Goal: Task Accomplishment & Management: Use online tool/utility

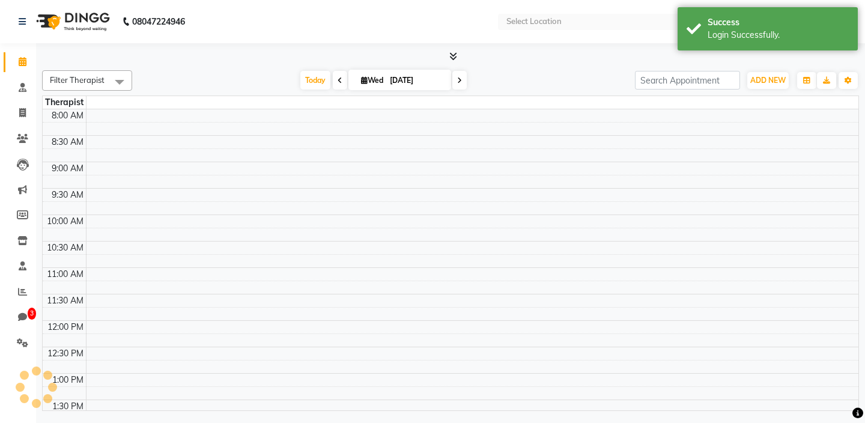
select select "en"
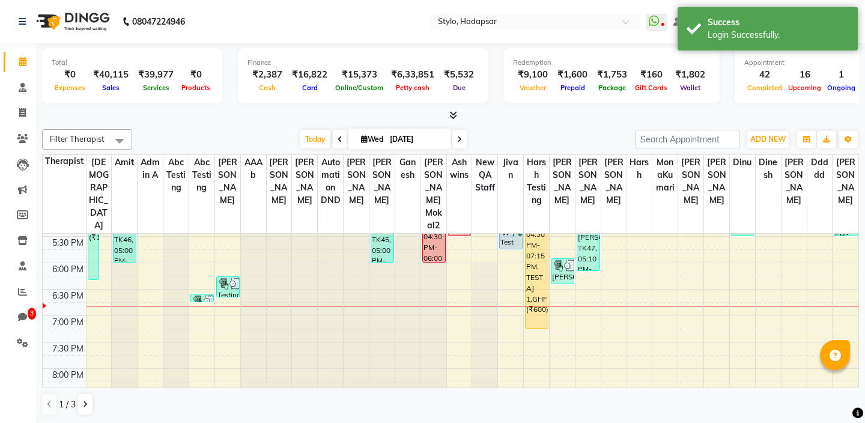
scroll to position [507, 0]
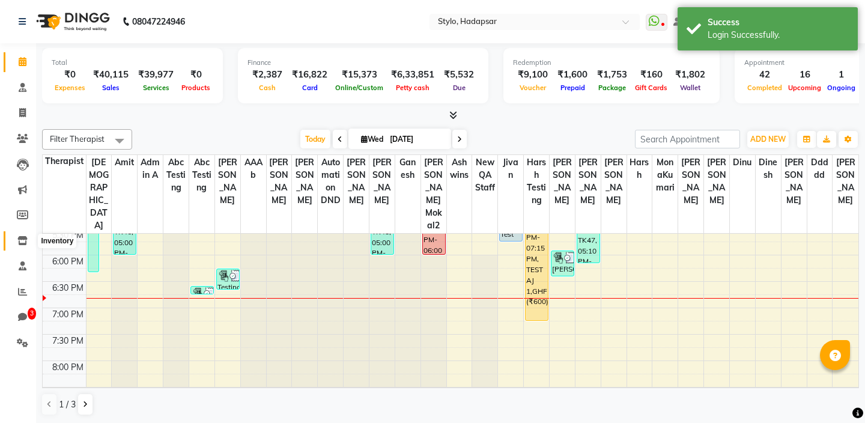
click at [22, 243] on icon at bounding box center [22, 240] width 10 height 9
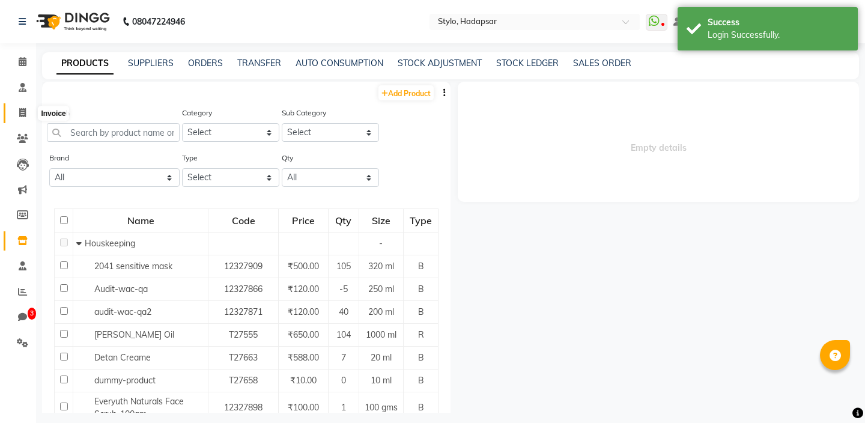
click at [18, 108] on span at bounding box center [22, 113] width 21 height 14
select select "service"
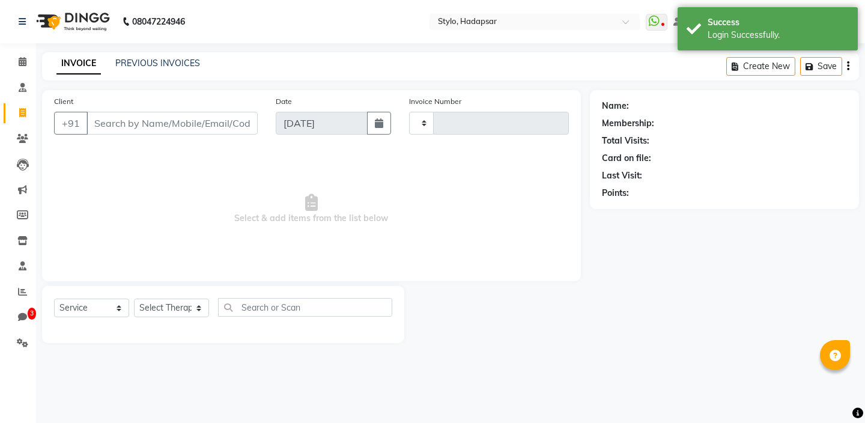
type input "794"
select select "157"
click at [101, 118] on input "Client" at bounding box center [172, 123] width 171 height 23
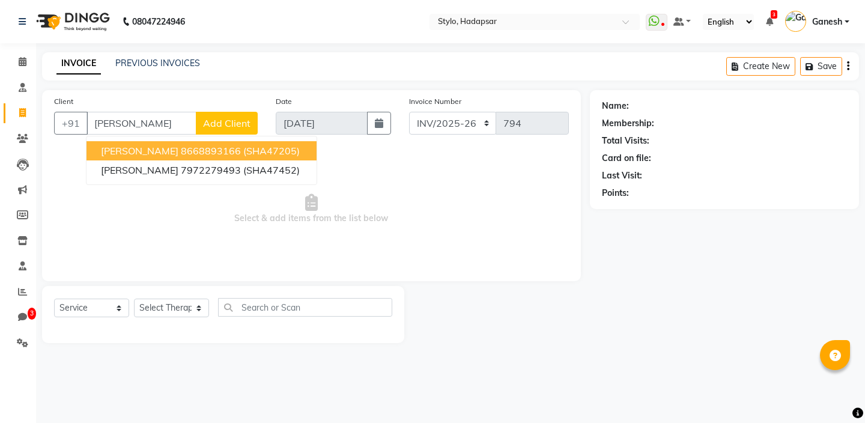
click at [152, 154] on span "[PERSON_NAME]" at bounding box center [140, 151] width 78 height 12
type input "8668893166"
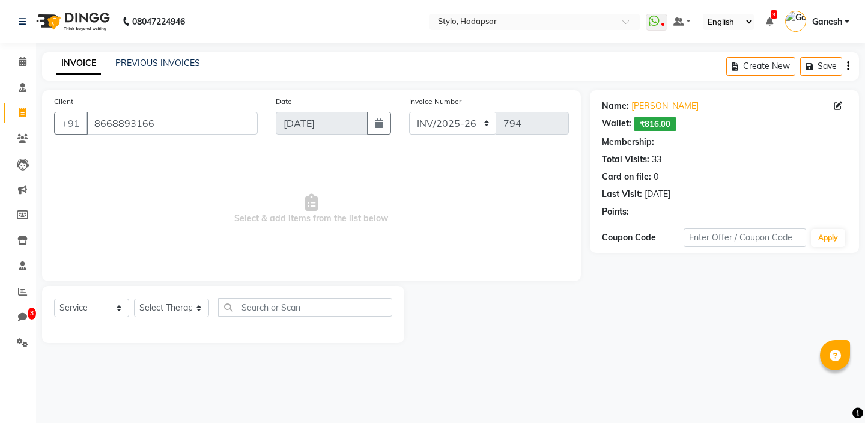
select select "3: Object"
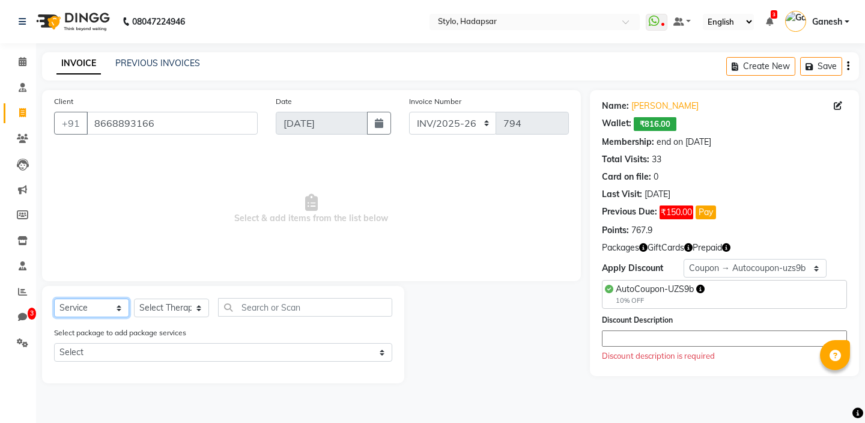
click at [94, 313] on select "Select Service Product Membership Package Voucher Prepaid Gift Card" at bounding box center [91, 308] width 75 height 19
select select "product"
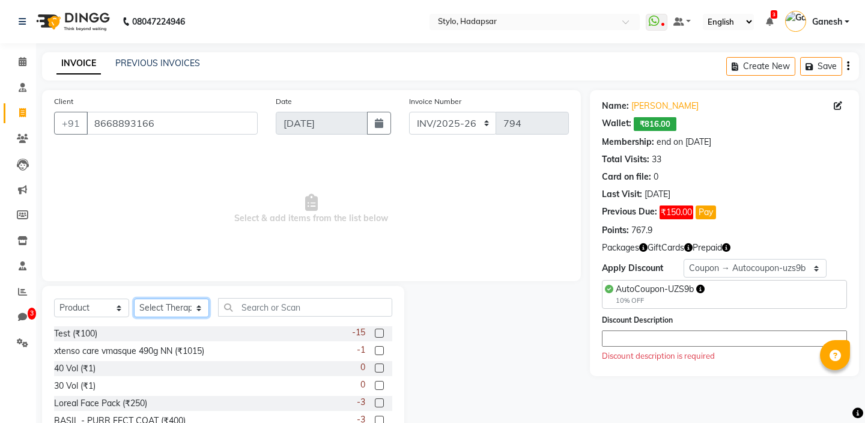
click at [161, 309] on select "Select Therapist AAAb aadi [PERSON_NAME] abc testing Abc testing abhi Admin A A…" at bounding box center [171, 308] width 75 height 19
select select "5396"
click at [135, 307] on select "Select Therapist AAAb aadi [PERSON_NAME] abc testing Abc testing abhi Admin A A…" at bounding box center [171, 308] width 75 height 19
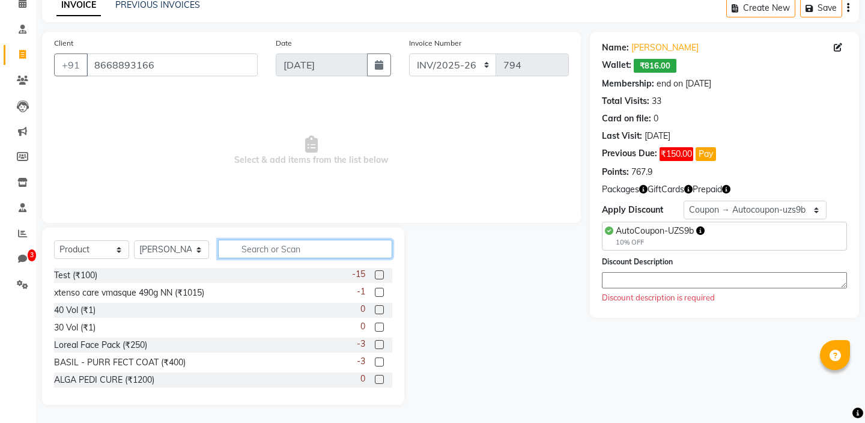
click at [256, 254] on input "text" at bounding box center [305, 249] width 174 height 19
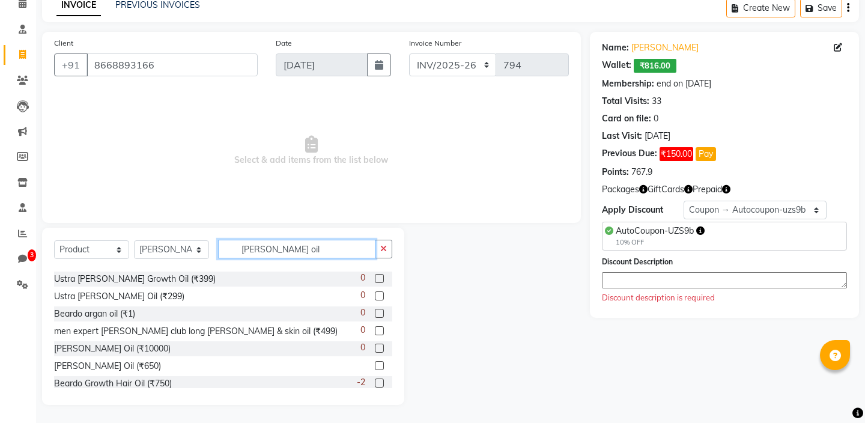
scroll to position [37, 0]
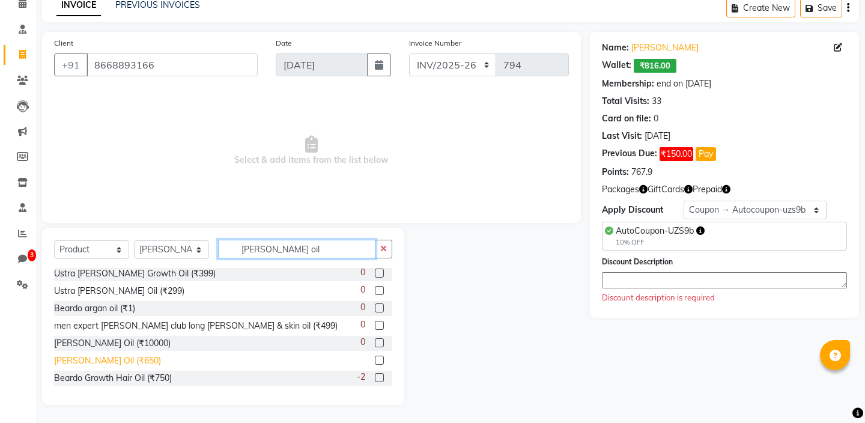
type input "[PERSON_NAME] oil"
click at [90, 359] on div "[PERSON_NAME] Oil (₹650)" at bounding box center [107, 361] width 107 height 13
checkbox input "false"
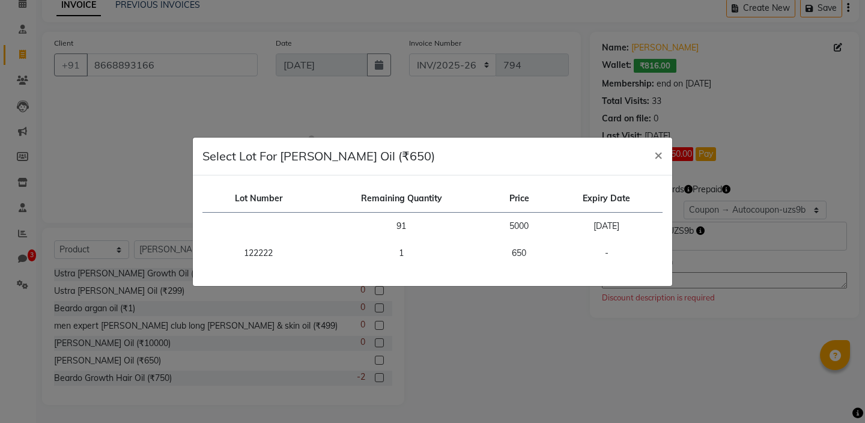
click at [291, 157] on h5 "Select Lot For [PERSON_NAME] Oil (₹650)" at bounding box center [318, 156] width 233 height 18
copy h5 "[PERSON_NAME] Oil"
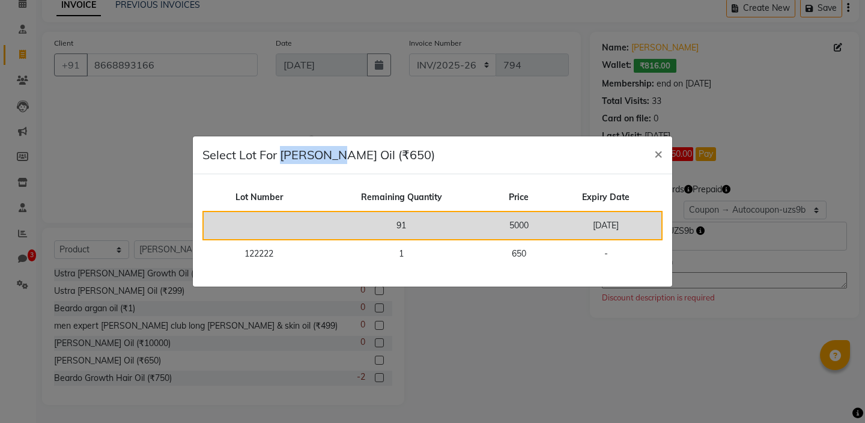
click at [330, 228] on td "91" at bounding box center [401, 226] width 173 height 28
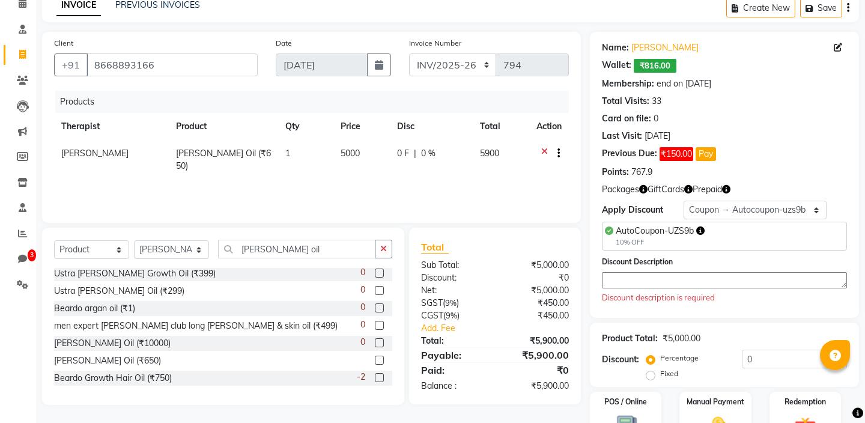
scroll to position [113, 0]
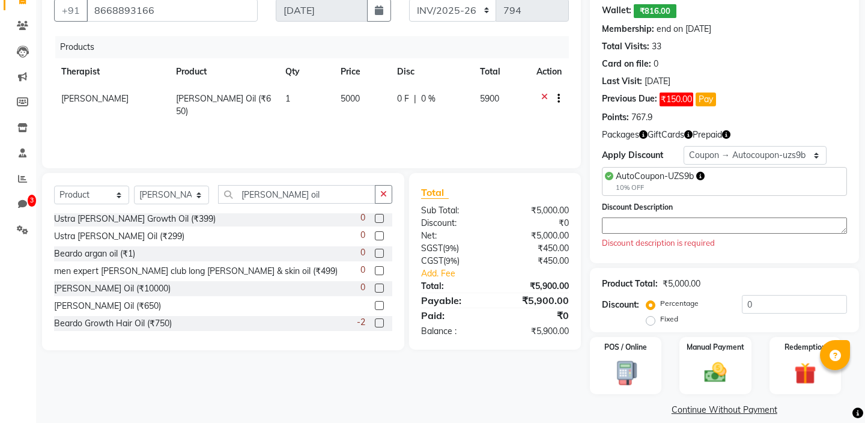
click at [626, 228] on textarea at bounding box center [724, 226] width 245 height 16
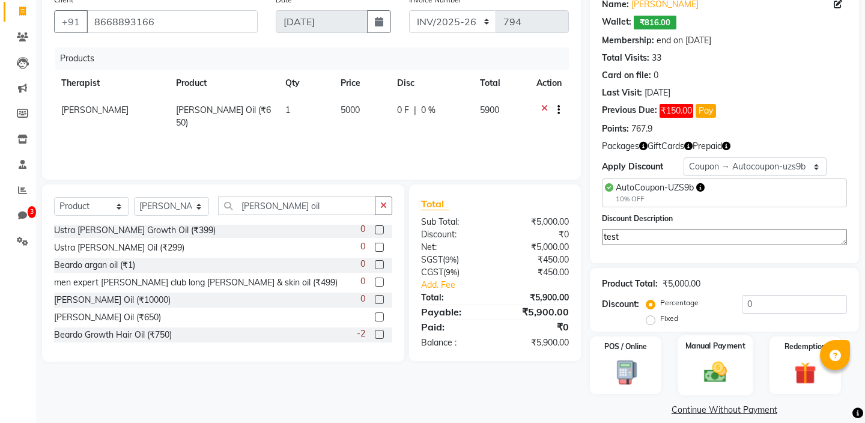
type textarea "test"
click at [707, 344] on div "Manual Payment" at bounding box center [715, 364] width 75 height 59
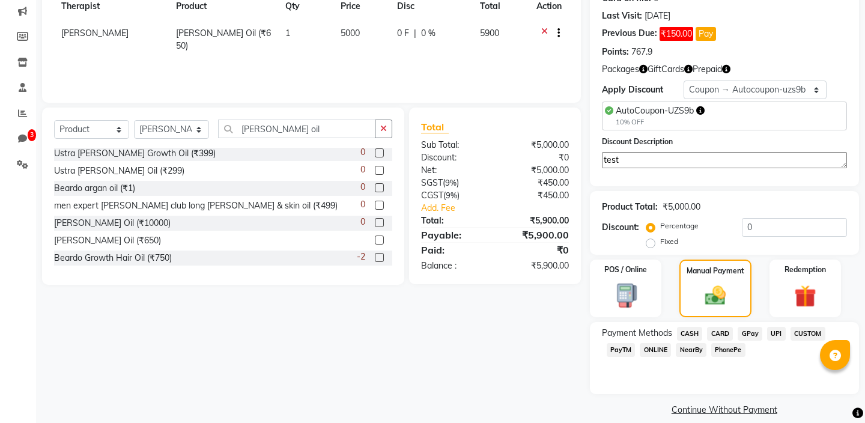
click at [687, 327] on span "CASH" at bounding box center [690, 334] width 26 height 14
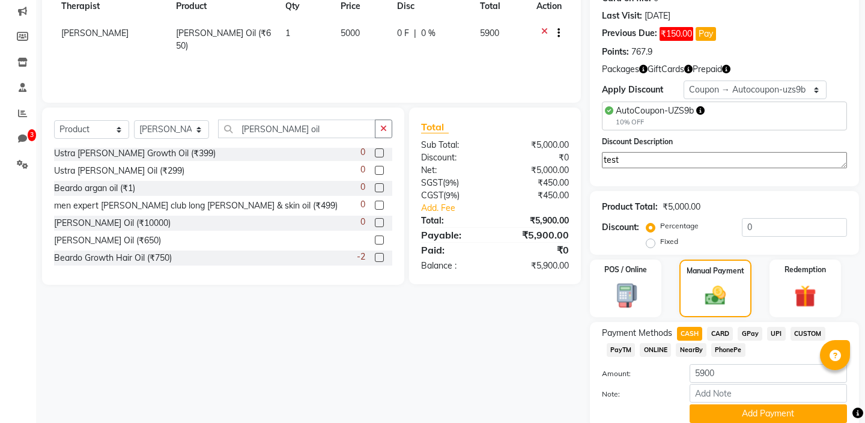
scroll to position [212, 0]
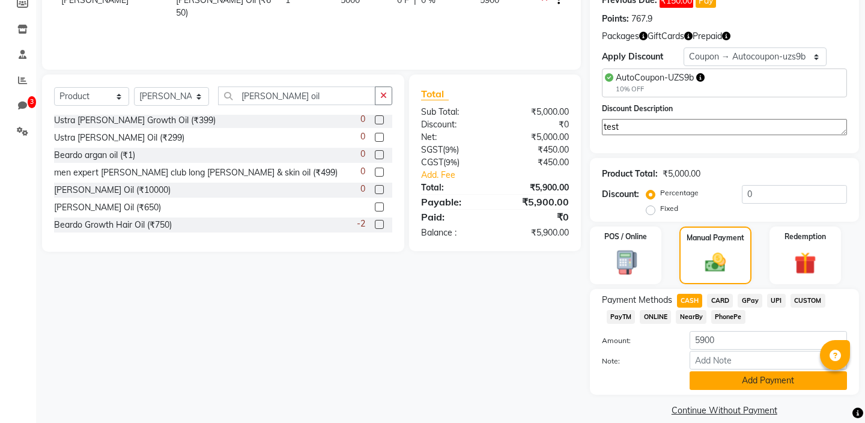
click at [714, 371] on button "Add Payment" at bounding box center [768, 380] width 157 height 19
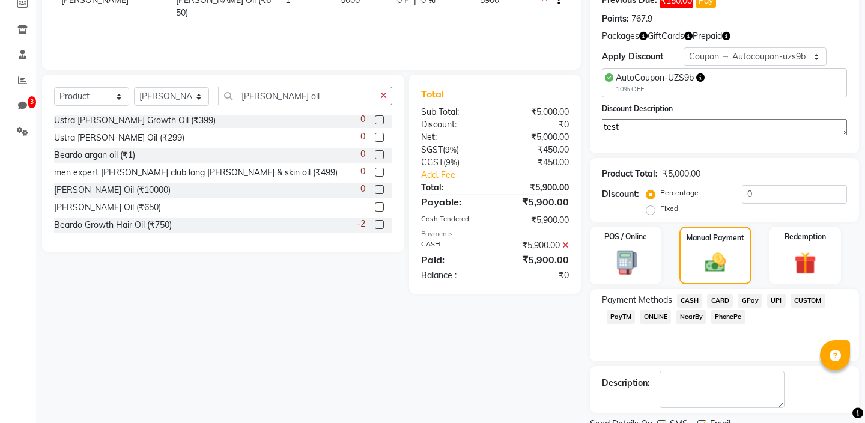
scroll to position [246, 0]
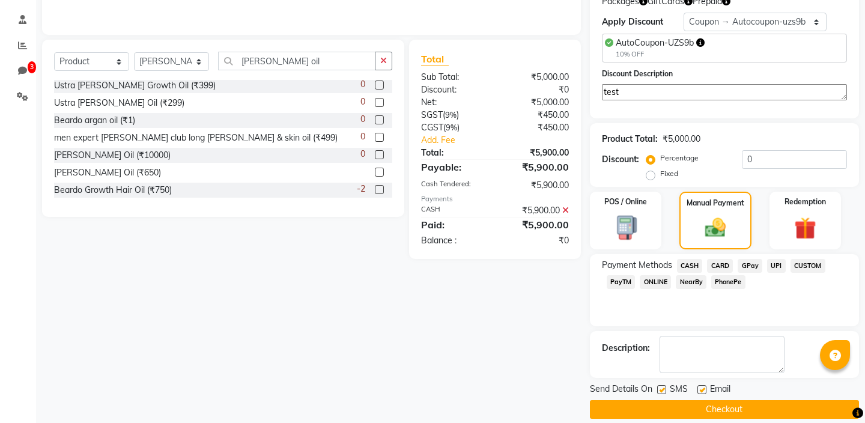
click at [662, 385] on label at bounding box center [661, 389] width 9 height 9
click at [662, 386] on input "checkbox" at bounding box center [661, 390] width 8 height 8
checkbox input "false"
click at [698, 385] on label at bounding box center [702, 389] width 9 height 9
click at [698, 386] on input "checkbox" at bounding box center [702, 390] width 8 height 8
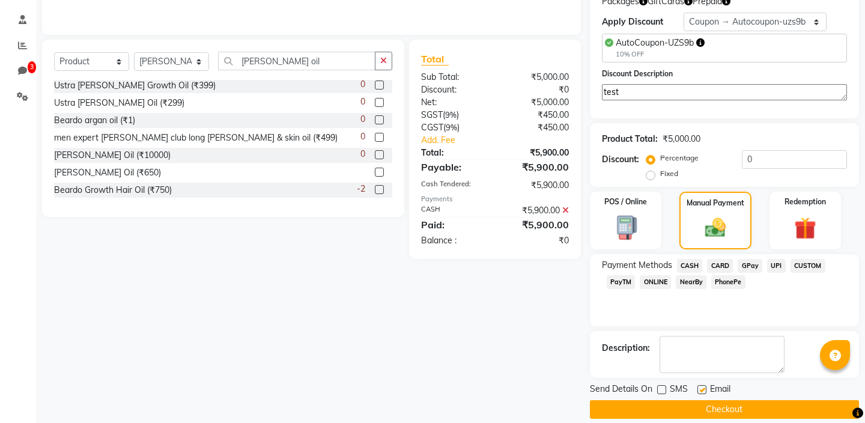
checkbox input "false"
click at [699, 400] on button "Checkout" at bounding box center [724, 409] width 269 height 19
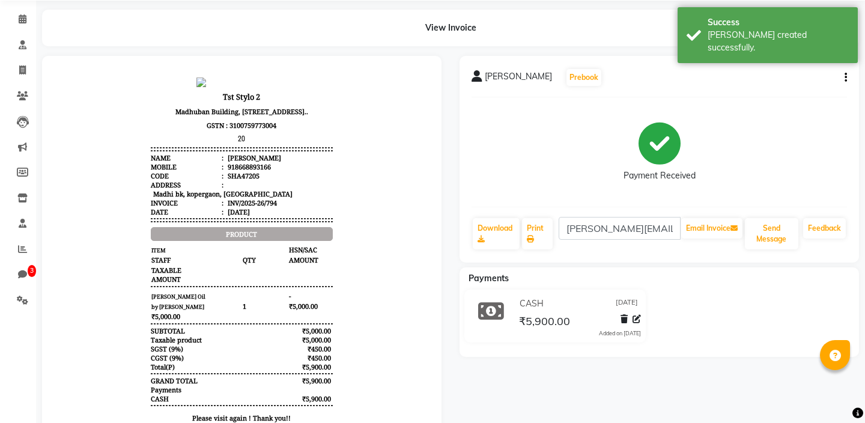
scroll to position [140, 0]
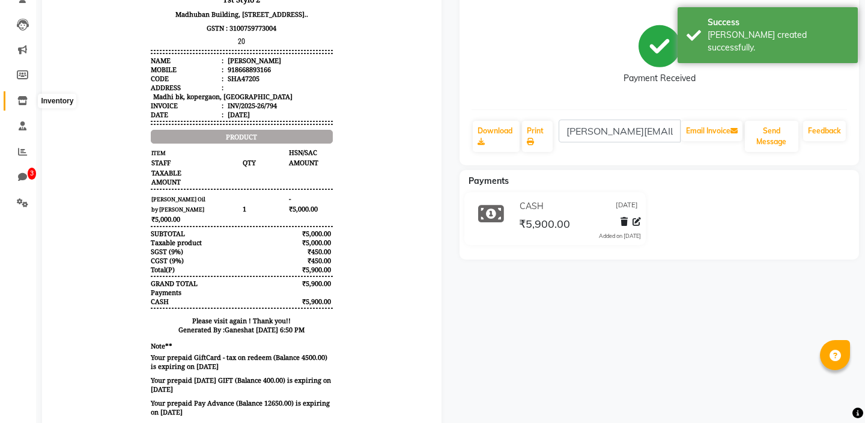
click at [25, 103] on icon at bounding box center [22, 100] width 10 height 9
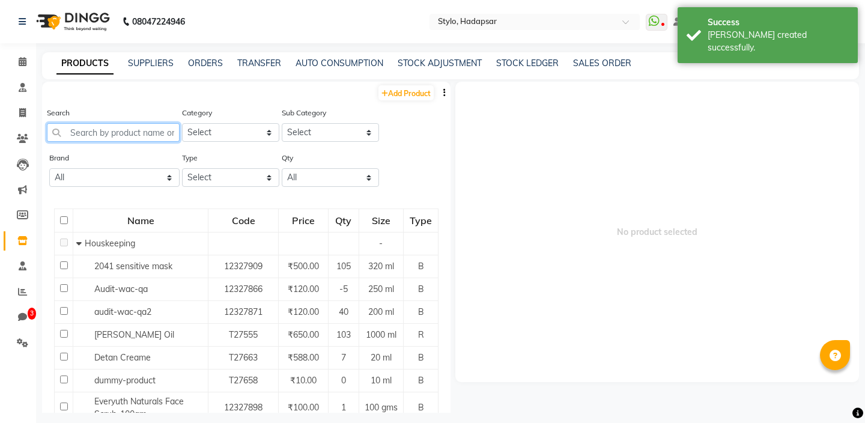
click at [126, 140] on input "text" at bounding box center [113, 132] width 133 height 19
paste input "[PERSON_NAME] Oil"
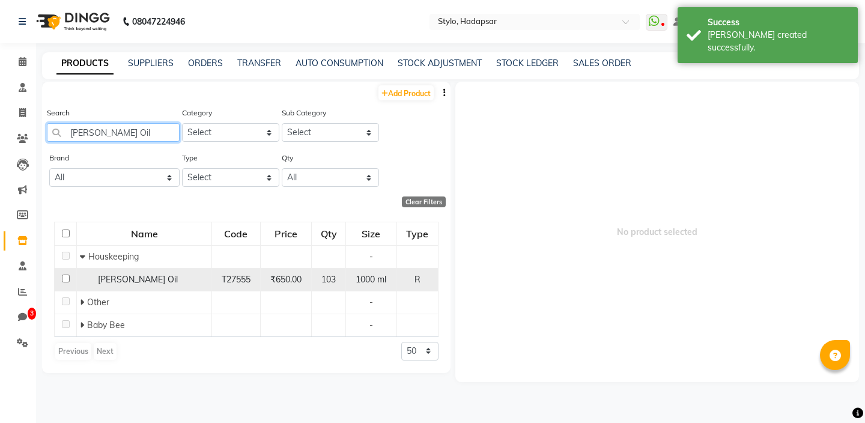
type input "[PERSON_NAME] Oil"
click at [113, 279] on span "[PERSON_NAME] Oil" at bounding box center [138, 279] width 80 height 11
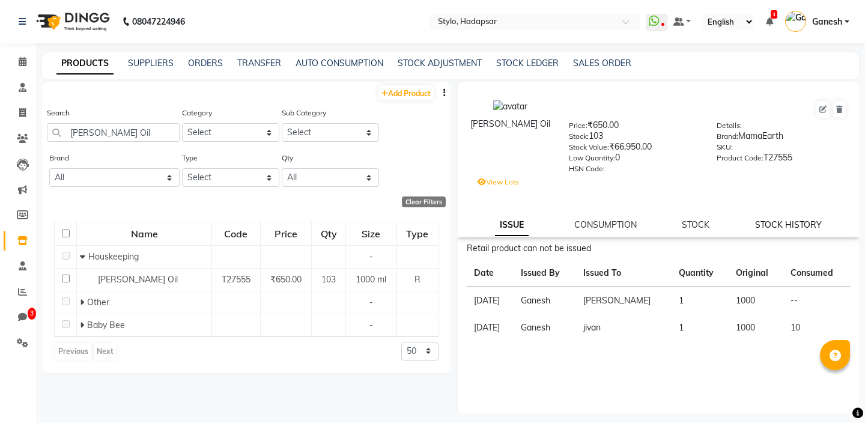
click at [781, 227] on link "STOCK HISTORY" at bounding box center [788, 224] width 67 height 11
select select "all"
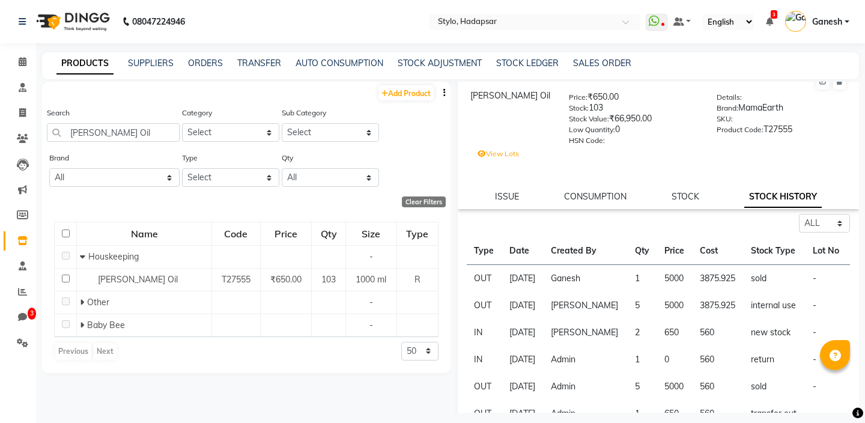
scroll to position [32, 0]
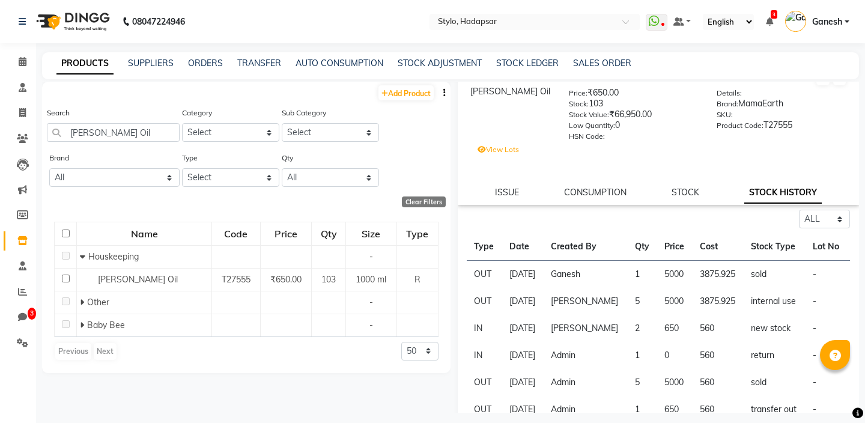
click at [594, 275] on td "Ganesh" at bounding box center [586, 275] width 84 height 28
click at [653, 270] on td "1" at bounding box center [642, 275] width 29 height 28
click at [686, 271] on td "5000" at bounding box center [674, 275] width 35 height 28
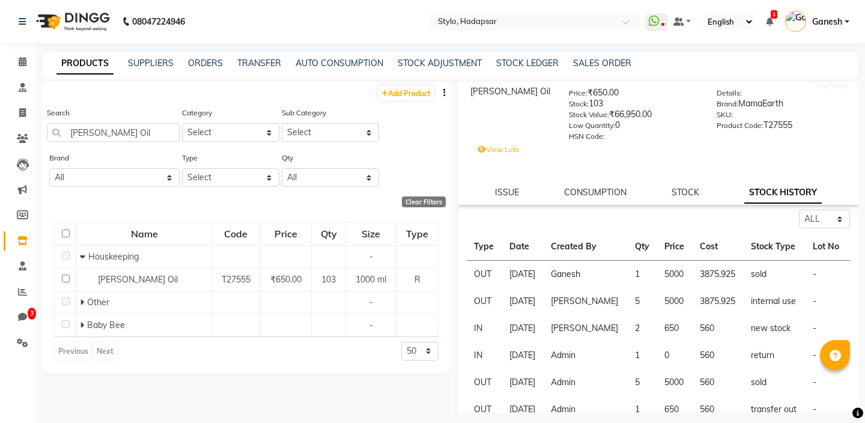
click at [686, 271] on td "5000" at bounding box center [674, 275] width 35 height 28
click at [709, 272] on td "3875.925" at bounding box center [718, 275] width 51 height 28
click at [754, 268] on td "sold" at bounding box center [775, 275] width 62 height 28
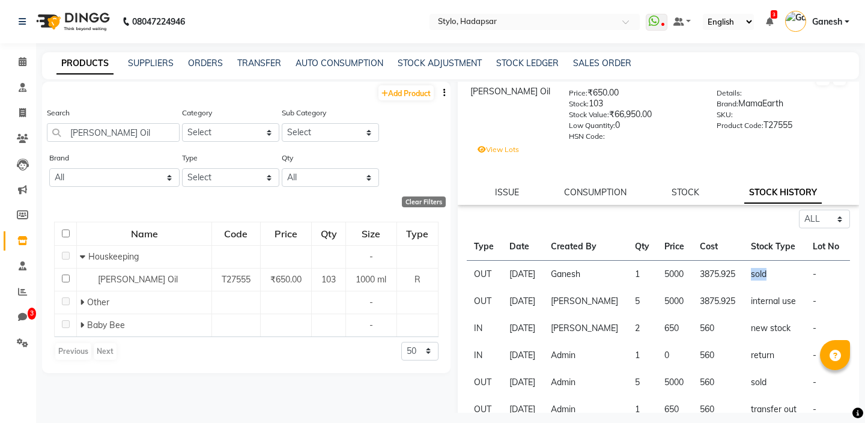
click at [773, 288] on td "internal use" at bounding box center [775, 301] width 62 height 27
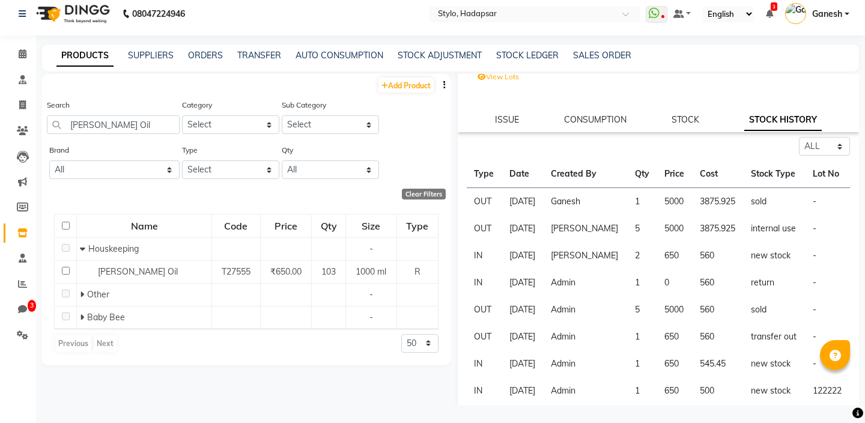
scroll to position [96, 0]
click at [589, 207] on td "Ganesh" at bounding box center [586, 204] width 84 height 28
click at [633, 207] on td "1" at bounding box center [642, 204] width 29 height 28
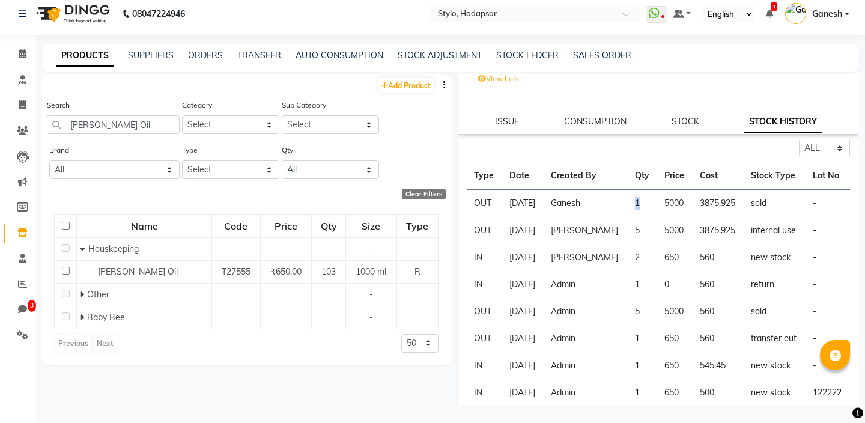
click at [668, 204] on td "5000" at bounding box center [674, 204] width 35 height 28
click at [713, 207] on td "3875.925" at bounding box center [718, 204] width 51 height 28
click at [754, 203] on td "sold" at bounding box center [775, 204] width 62 height 28
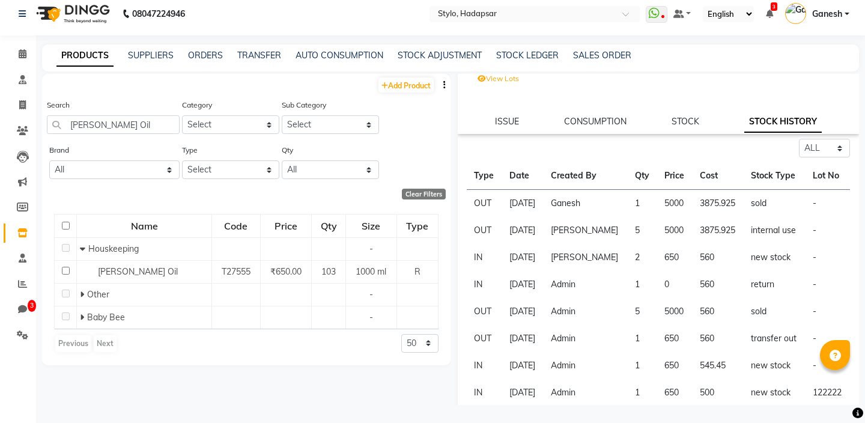
click at [754, 203] on td "sold" at bounding box center [775, 204] width 62 height 28
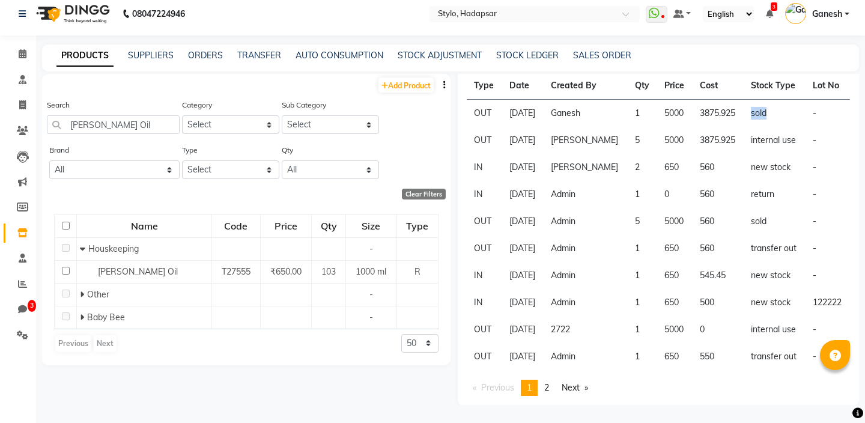
scroll to position [186, 0]
click at [586, 326] on td "2722" at bounding box center [586, 328] width 84 height 27
click at [513, 328] on td "[DATE]" at bounding box center [522, 328] width 41 height 27
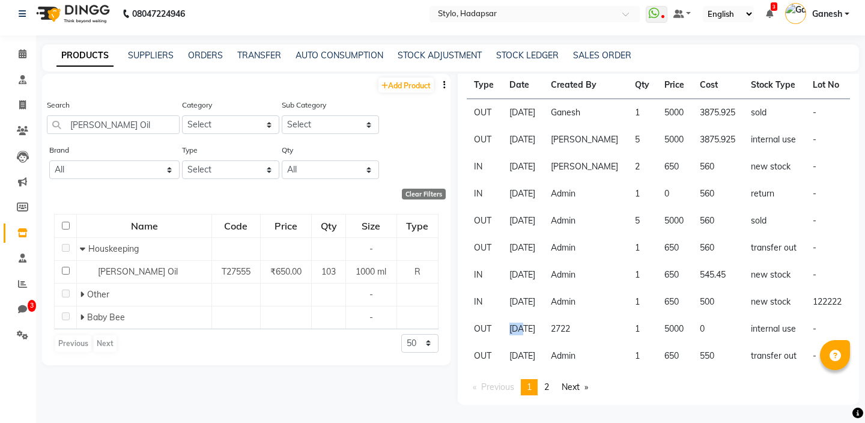
click at [531, 330] on td "[DATE]" at bounding box center [522, 328] width 41 height 27
click at [540, 331] on td "[DATE]" at bounding box center [522, 328] width 41 height 27
click at [544, 327] on td "[DATE]" at bounding box center [522, 328] width 41 height 27
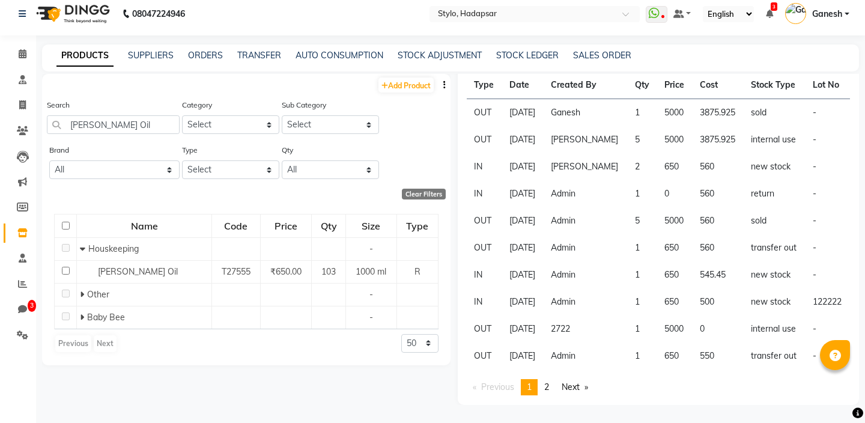
click at [527, 327] on td "[DATE]" at bounding box center [522, 328] width 41 height 27
click at [512, 330] on td "[DATE]" at bounding box center [522, 328] width 41 height 27
click at [534, 331] on td "[DATE]" at bounding box center [522, 328] width 41 height 27
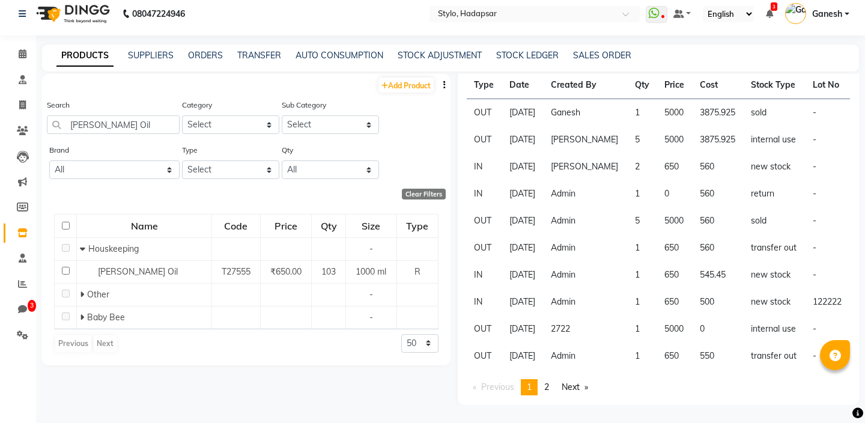
click at [534, 331] on td "[DATE]" at bounding box center [522, 328] width 41 height 27
click at [544, 330] on td "[DATE]" at bounding box center [522, 328] width 41 height 27
click at [531, 327] on td "[DATE]" at bounding box center [522, 328] width 41 height 27
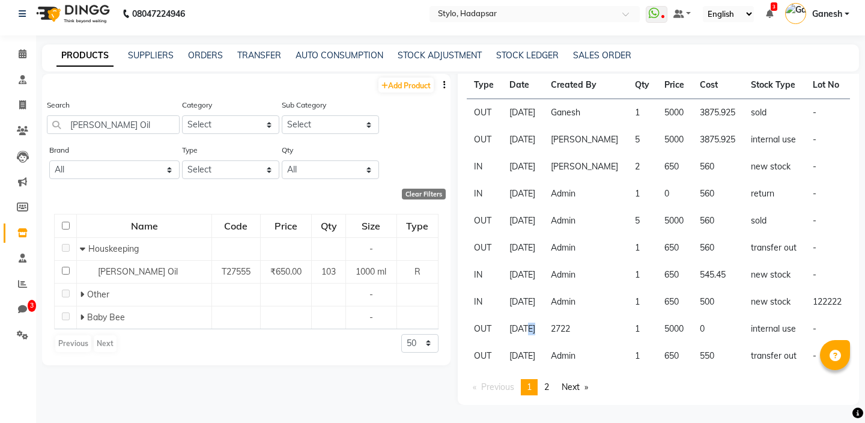
click at [544, 328] on td "[DATE]" at bounding box center [522, 328] width 41 height 27
click at [135, 124] on input "[PERSON_NAME] Oil" at bounding box center [113, 124] width 133 height 19
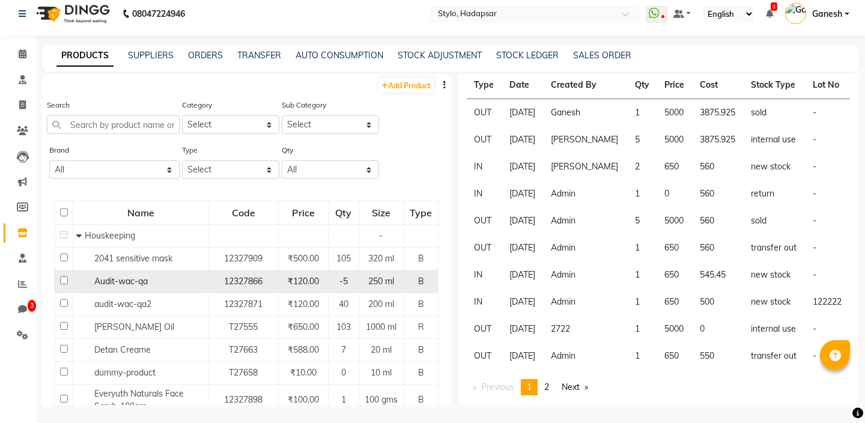
click at [135, 288] on td "Audit-wac-qa" at bounding box center [140, 281] width 135 height 23
click at [143, 281] on span "Audit-wac-qa" at bounding box center [120, 281] width 53 height 11
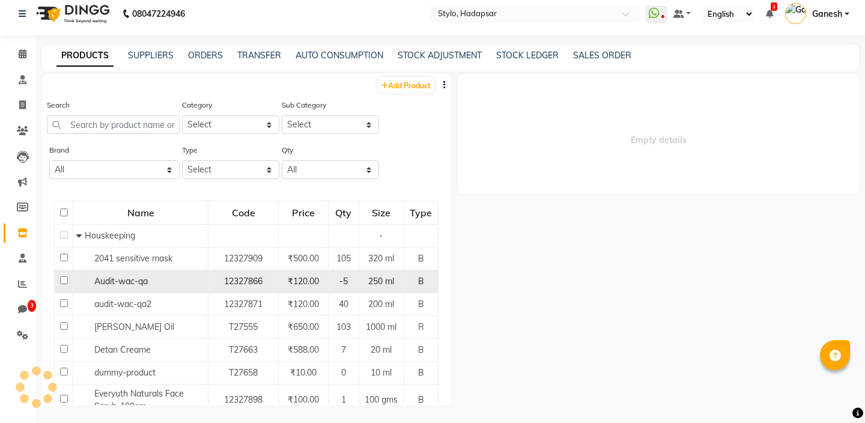
select select "all"
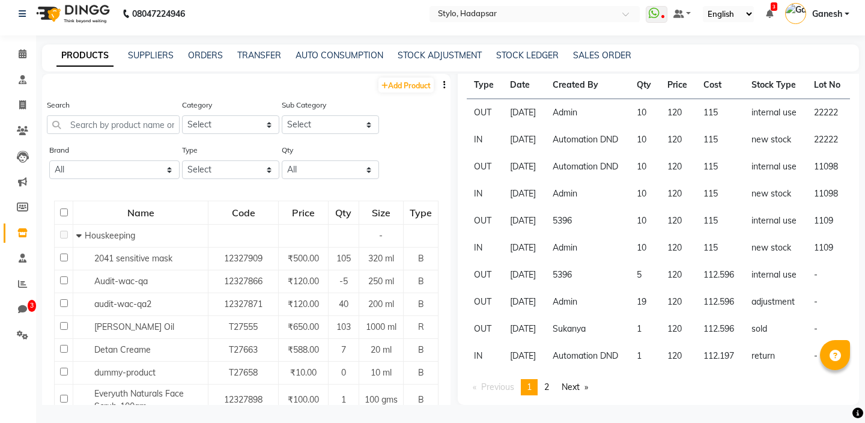
scroll to position [217, 0]
click at [577, 234] on td "5396" at bounding box center [588, 220] width 84 height 27
click at [653, 232] on td "10" at bounding box center [645, 220] width 31 height 27
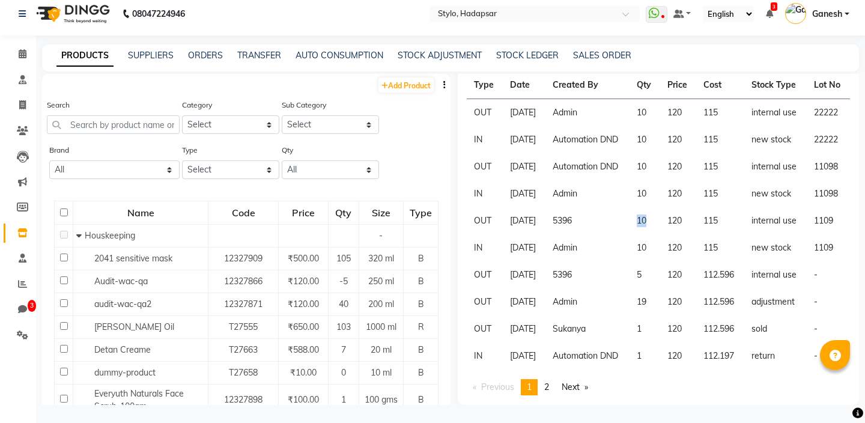
click at [677, 234] on td "120" at bounding box center [678, 220] width 36 height 27
click at [714, 230] on td "115" at bounding box center [719, 220] width 47 height 27
click at [731, 234] on td "115" at bounding box center [719, 220] width 47 height 27
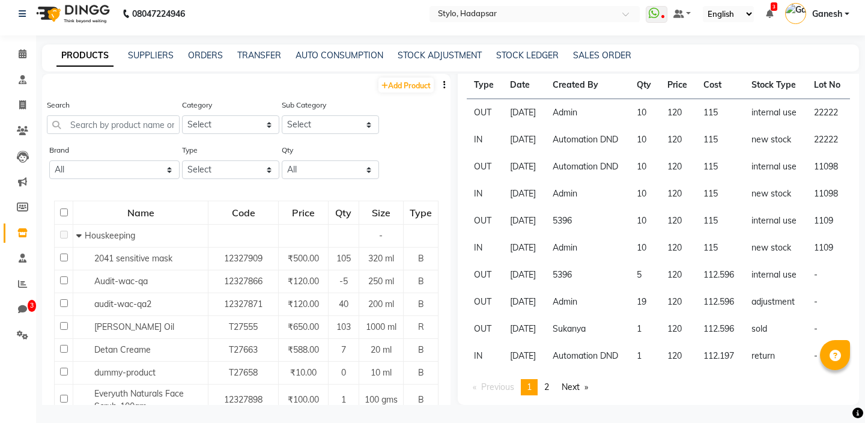
click at [757, 233] on td "internal use" at bounding box center [775, 220] width 63 height 27
click at [759, 234] on td "internal use" at bounding box center [775, 220] width 63 height 27
click at [580, 234] on td "5396" at bounding box center [588, 220] width 84 height 27
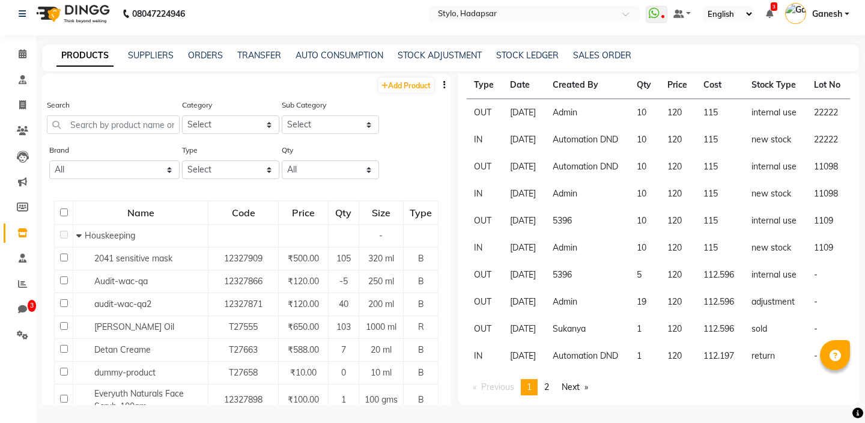
click at [580, 234] on td "5396" at bounding box center [588, 220] width 84 height 27
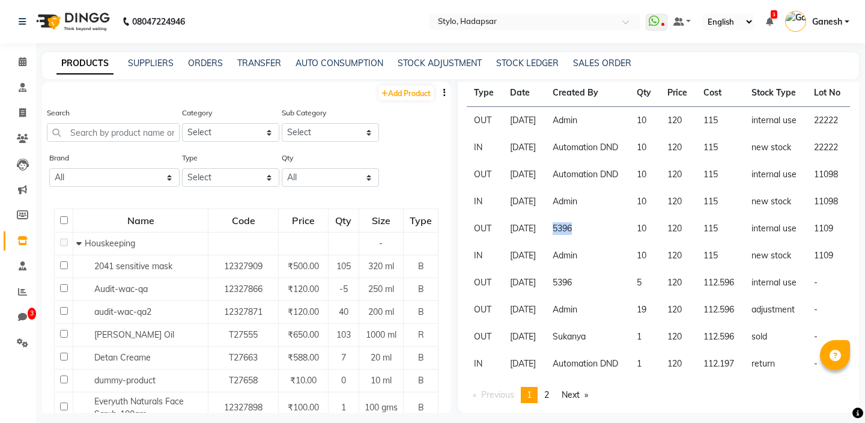
scroll to position [281, 0]
click at [654, 215] on td "10" at bounding box center [645, 228] width 31 height 27
click at [678, 215] on td "120" at bounding box center [678, 228] width 36 height 27
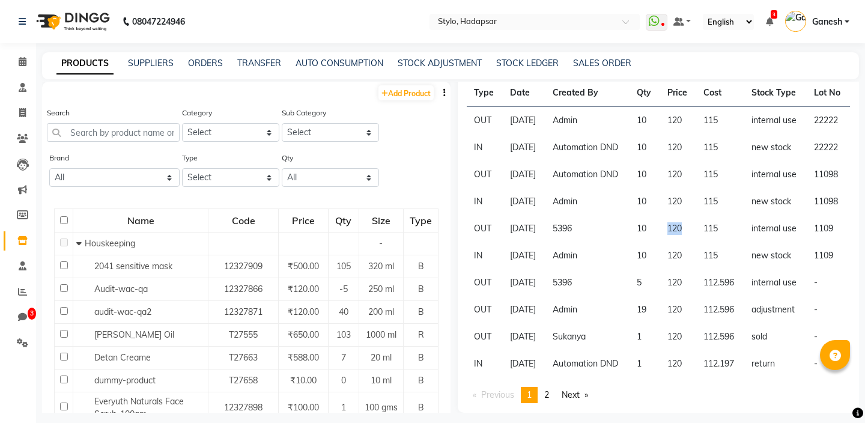
click at [712, 215] on td "115" at bounding box center [719, 228] width 47 height 27
click at [717, 242] on td "115" at bounding box center [719, 255] width 47 height 27
click at [577, 242] on td "Admin" at bounding box center [588, 255] width 84 height 27
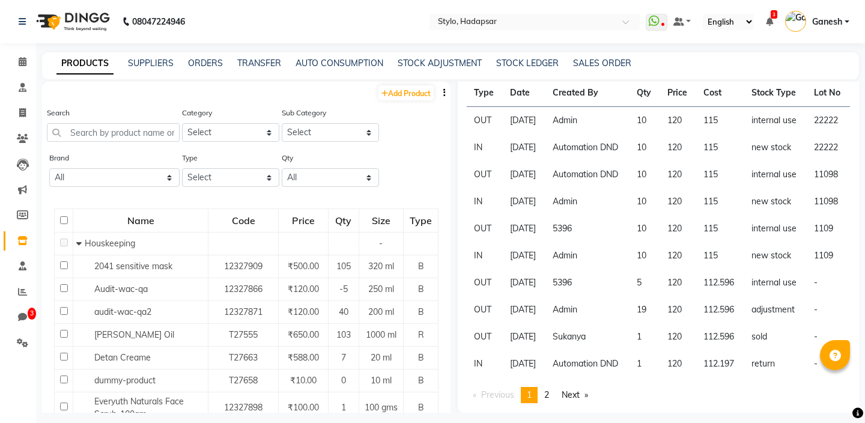
click at [480, 242] on td "IN" at bounding box center [485, 255] width 36 height 27
click at [477, 242] on td "IN" at bounding box center [485, 255] width 36 height 27
click at [573, 242] on td "Admin" at bounding box center [588, 255] width 84 height 27
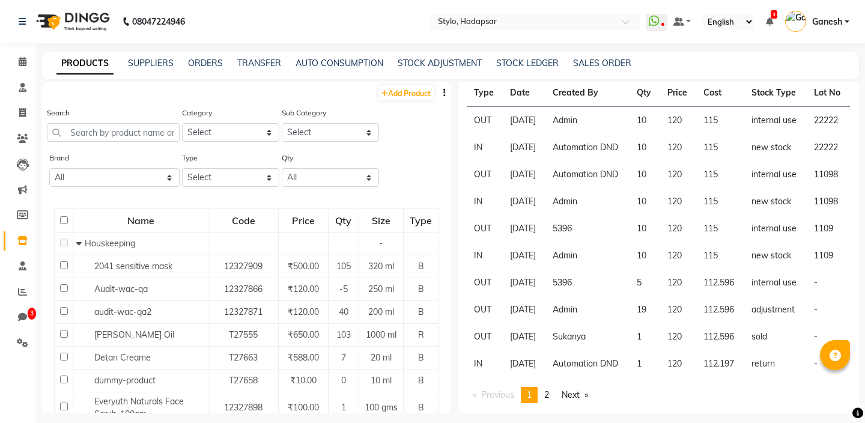
click at [573, 242] on td "Admin" at bounding box center [588, 255] width 84 height 27
click at [578, 215] on td "5396" at bounding box center [588, 228] width 84 height 27
click at [580, 242] on td "Admin" at bounding box center [588, 255] width 84 height 27
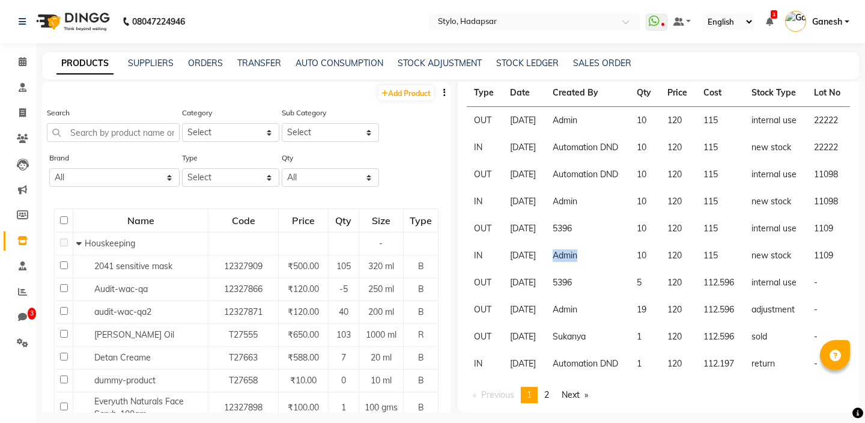
scroll to position [306, 0]
click at [650, 242] on td "10" at bounding box center [645, 255] width 31 height 27
click at [687, 242] on td "120" at bounding box center [678, 255] width 36 height 27
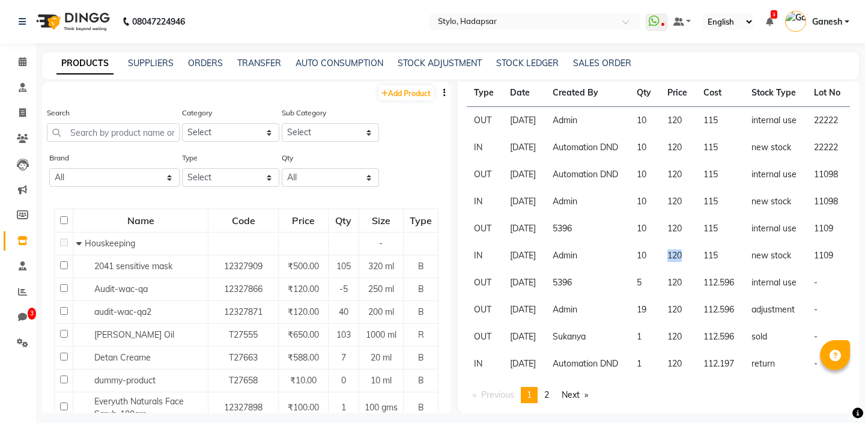
click at [714, 242] on td "115" at bounding box center [719, 255] width 47 height 27
click at [755, 242] on td "new stock" at bounding box center [775, 255] width 63 height 27
click at [800, 242] on td "new stock" at bounding box center [775, 255] width 63 height 27
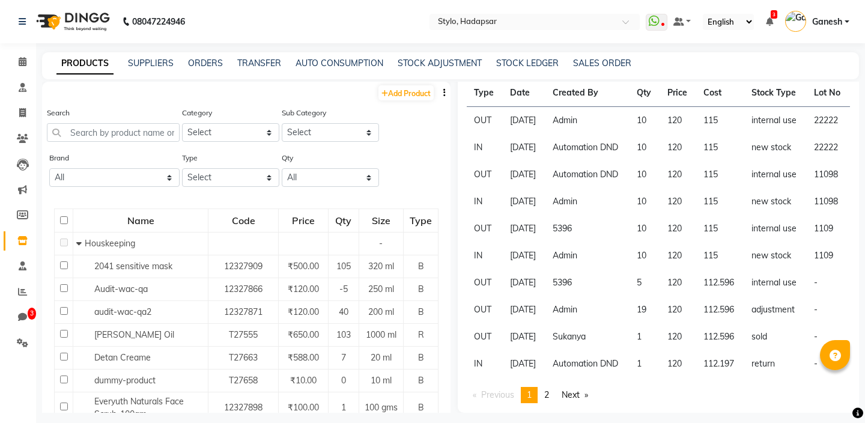
click at [778, 242] on td "new stock" at bounding box center [775, 255] width 63 height 27
click at [766, 242] on td "new stock" at bounding box center [775, 255] width 63 height 27
click at [818, 242] on td "1109" at bounding box center [828, 255] width 43 height 27
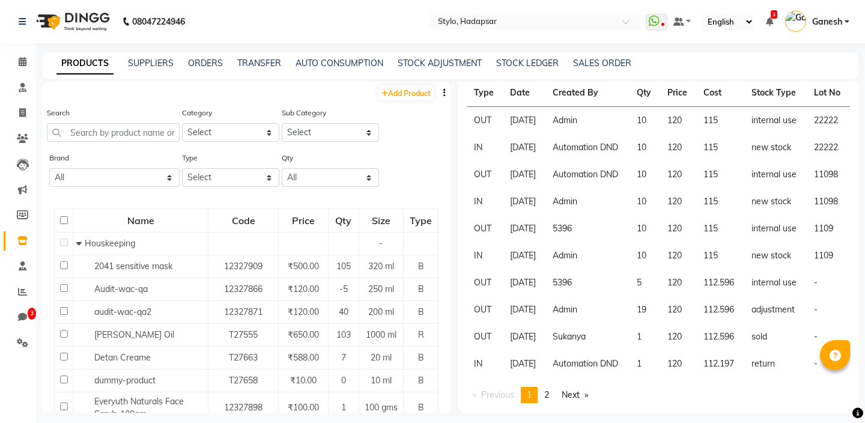
click at [818, 242] on td "1109" at bounding box center [828, 255] width 43 height 27
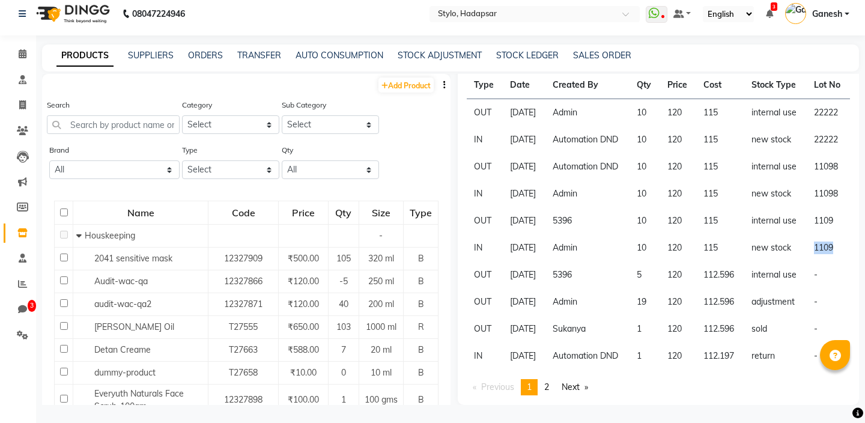
click at [790, 234] on td "new stock" at bounding box center [775, 247] width 63 height 27
click at [771, 234] on td "new stock" at bounding box center [775, 247] width 63 height 27
click at [778, 234] on td "new stock" at bounding box center [775, 247] width 63 height 27
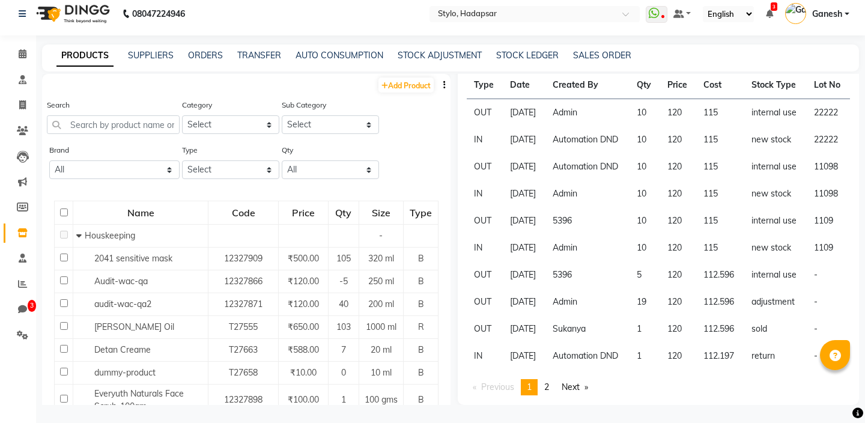
click at [778, 234] on td "new stock" at bounding box center [775, 247] width 63 height 27
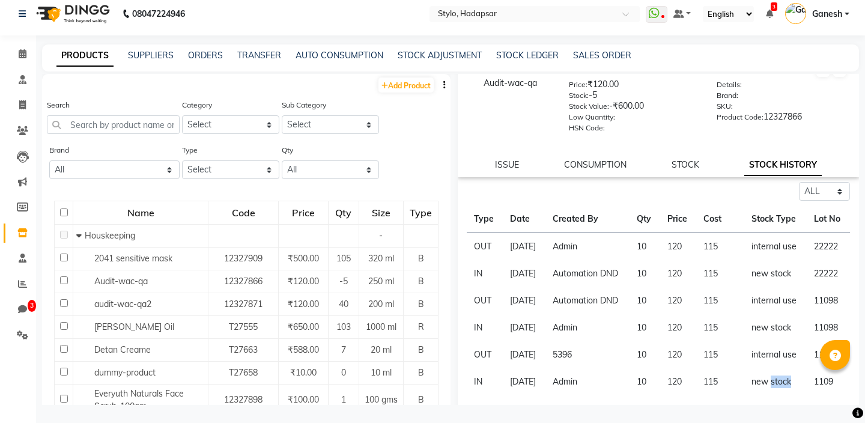
scroll to position [31, 0]
click at [692, 167] on link "STOCK" at bounding box center [686, 167] width 28 height 11
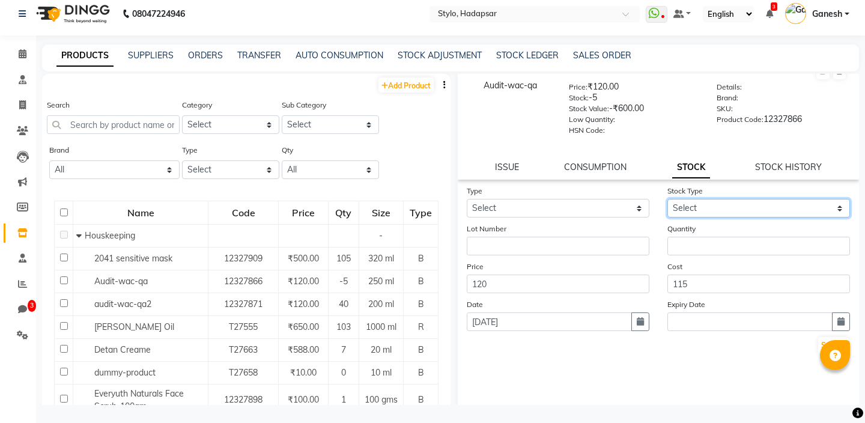
click at [696, 206] on select "Select" at bounding box center [759, 208] width 183 height 19
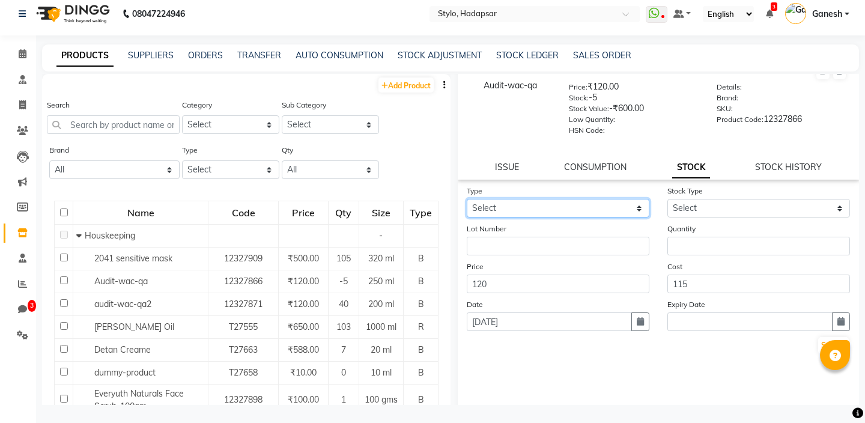
click at [599, 209] on select "Select In Out" at bounding box center [558, 208] width 183 height 19
click at [768, 177] on div "Audit-wac-qa Price: ₹120.00 Stock: -5 Stock Value: -₹600.00 Low Quantity: HSN C…" at bounding box center [658, 111] width 401 height 136
click at [783, 168] on link "STOCK HISTORY" at bounding box center [788, 167] width 67 height 11
select select "all"
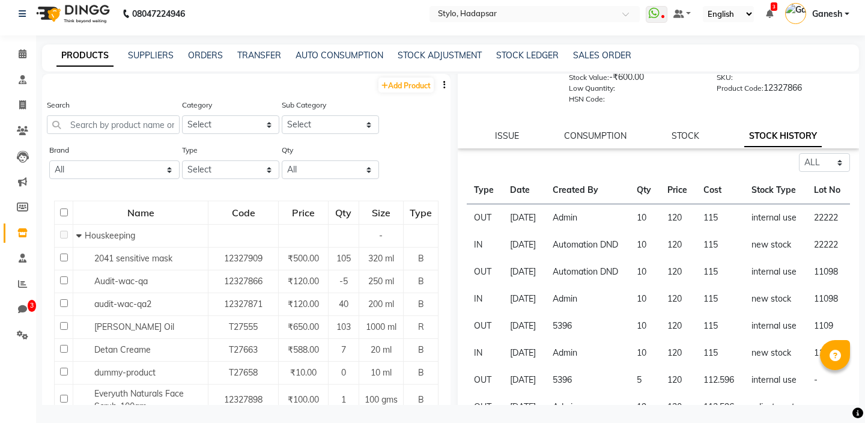
scroll to position [57, 0]
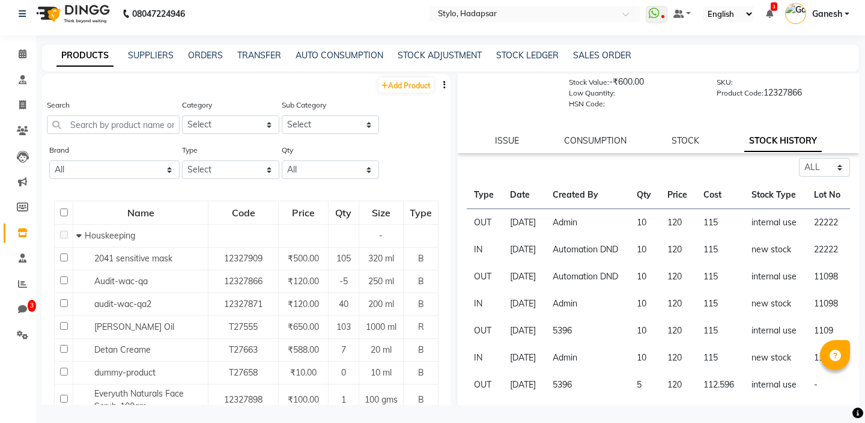
click at [513, 237] on td "[DATE]" at bounding box center [524, 223] width 43 height 28
click at [527, 237] on td "[DATE]" at bounding box center [524, 223] width 43 height 28
click at [519, 237] on td "[DATE]" at bounding box center [524, 223] width 43 height 28
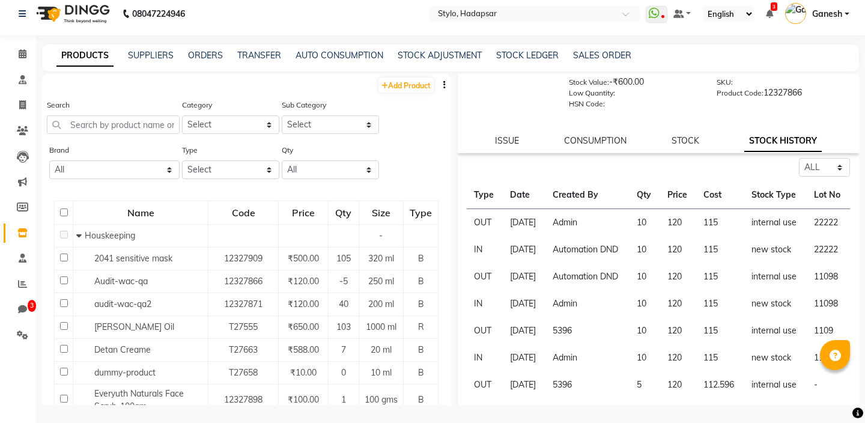
click at [519, 237] on td "[DATE]" at bounding box center [524, 223] width 43 height 28
click at [577, 237] on td "Admin" at bounding box center [588, 223] width 84 height 28
click at [644, 237] on td "10" at bounding box center [645, 223] width 31 height 28
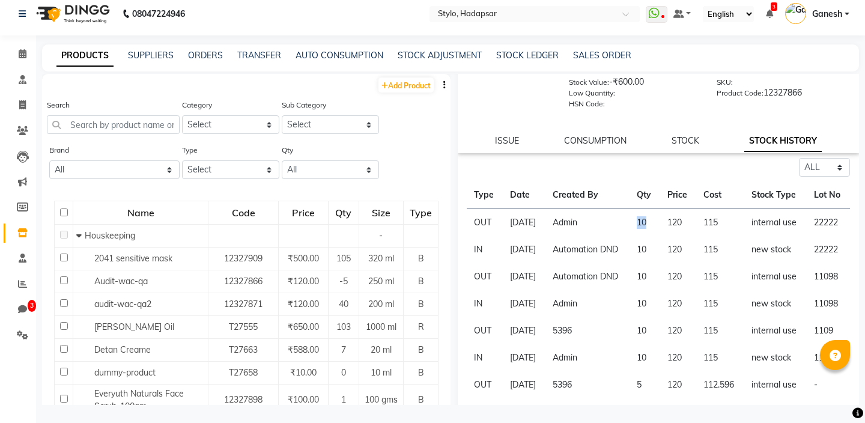
click at [649, 234] on td "10" at bounding box center [645, 223] width 31 height 28
click at [681, 235] on td "120" at bounding box center [678, 223] width 36 height 28
click at [714, 237] on td "115" at bounding box center [719, 223] width 47 height 28
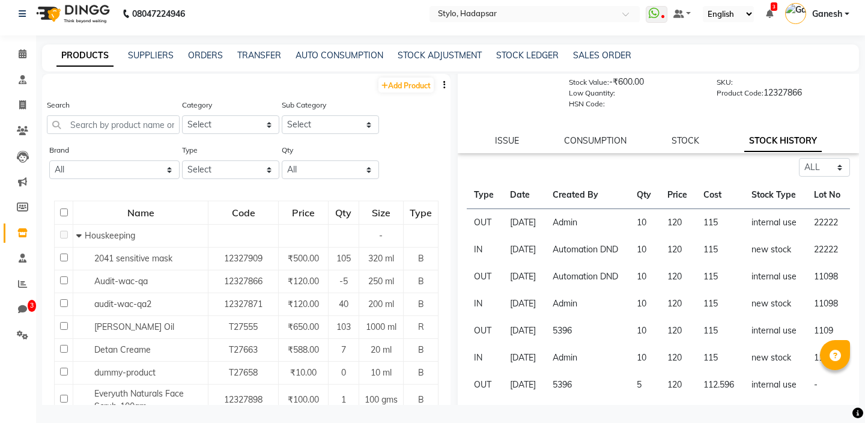
click at [714, 237] on td "115" at bounding box center [719, 223] width 47 height 28
click at [761, 233] on td "internal use" at bounding box center [775, 223] width 63 height 28
click at [762, 237] on td "internal use" at bounding box center [775, 223] width 63 height 28
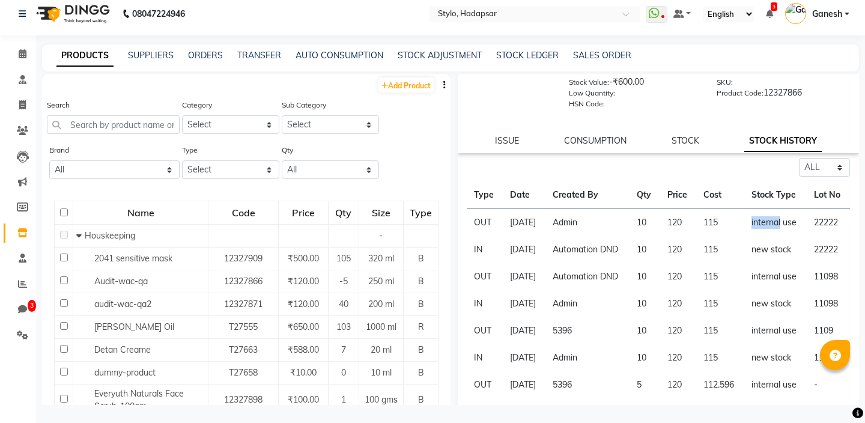
click at [763, 237] on td "internal use" at bounding box center [775, 223] width 63 height 28
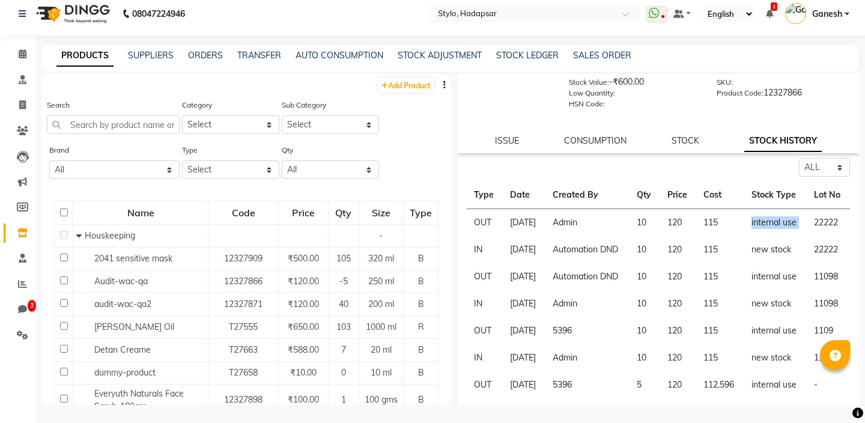
click at [770, 237] on td "internal use" at bounding box center [775, 223] width 63 height 28
click at [767, 237] on td "internal use" at bounding box center [775, 223] width 63 height 28
click at [766, 237] on td "internal use" at bounding box center [775, 223] width 63 height 28
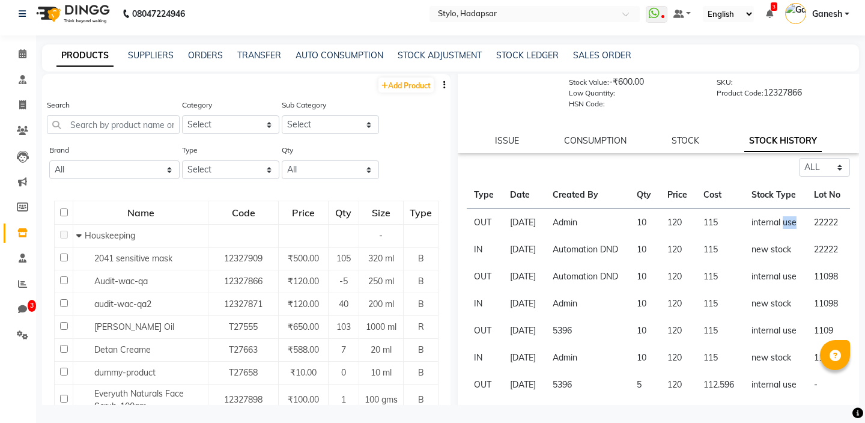
click at [760, 231] on td "internal use" at bounding box center [775, 223] width 63 height 28
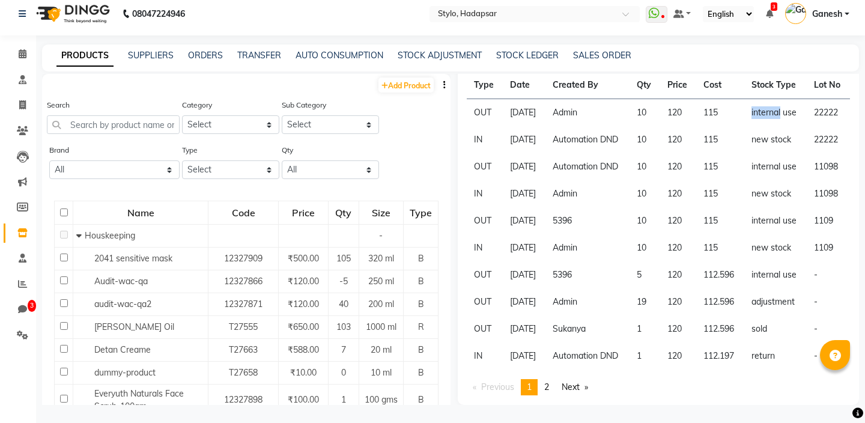
scroll to position [306, 0]
click at [574, 261] on td "5396" at bounding box center [588, 274] width 84 height 27
click at [591, 261] on td "5396" at bounding box center [588, 274] width 84 height 27
click at [579, 261] on td "5396" at bounding box center [588, 274] width 84 height 27
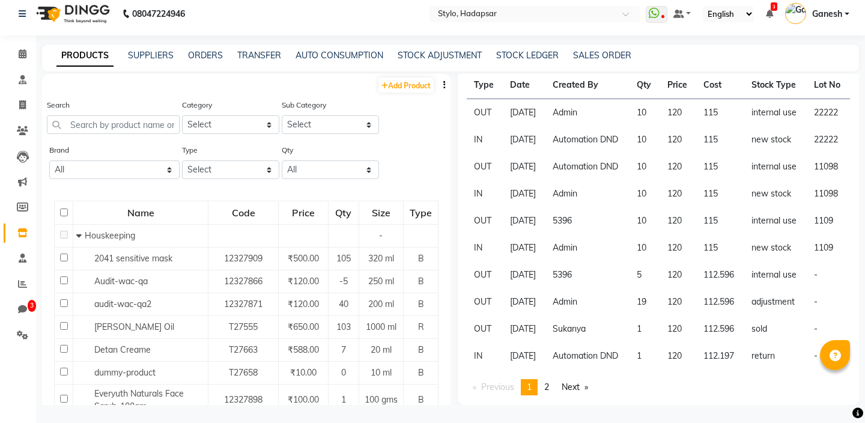
click at [579, 261] on td "5396" at bounding box center [588, 274] width 84 height 27
click at [650, 261] on td "5" at bounding box center [645, 274] width 31 height 27
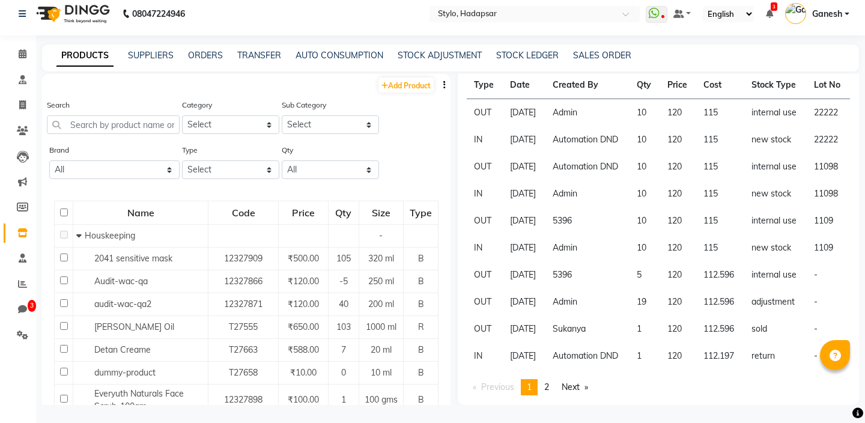
click at [671, 261] on td "120" at bounding box center [678, 274] width 36 height 27
click at [707, 261] on td "112.596" at bounding box center [719, 274] width 47 height 27
click at [738, 261] on td "112.596" at bounding box center [719, 274] width 47 height 27
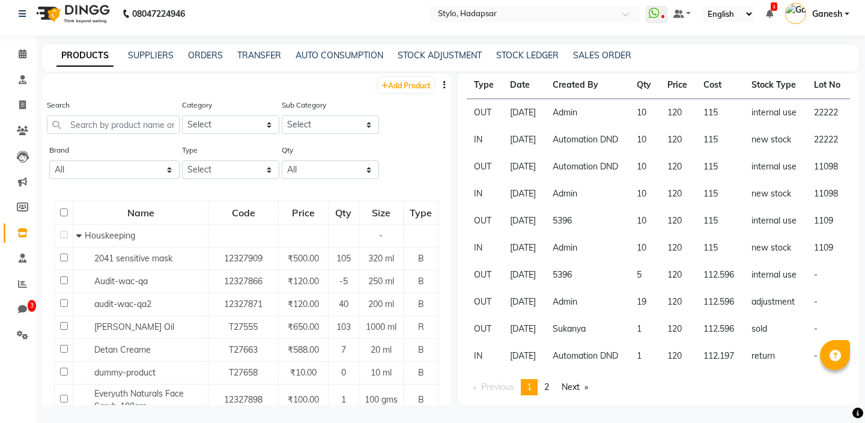
click at [738, 261] on td "112.596" at bounding box center [719, 274] width 47 height 27
click at [763, 261] on td "internal use" at bounding box center [775, 274] width 63 height 27
click at [760, 261] on td "internal use" at bounding box center [775, 274] width 63 height 27
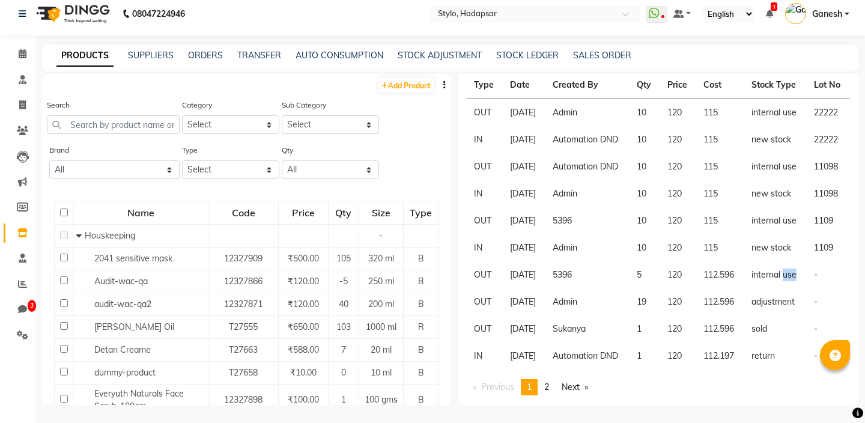
scroll to position [217, 0]
click at [572, 228] on td "5396" at bounding box center [588, 220] width 84 height 27
click at [573, 234] on td "5396" at bounding box center [588, 220] width 84 height 27
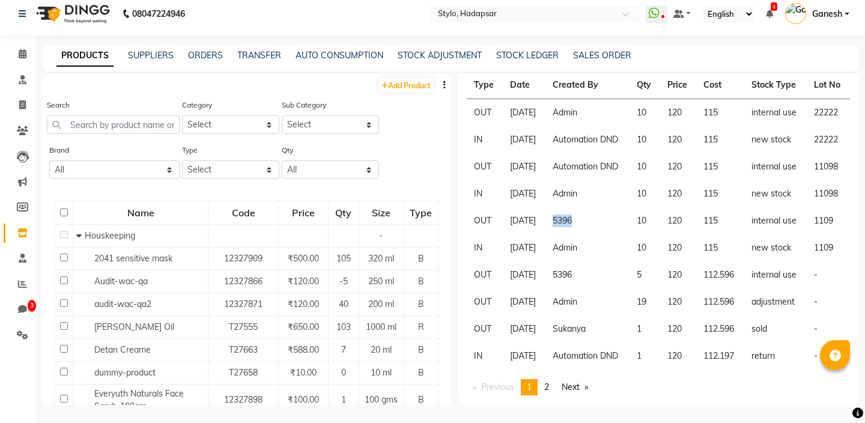
click at [605, 234] on td "5396" at bounding box center [588, 220] width 84 height 27
click at [585, 234] on td "5396" at bounding box center [588, 220] width 84 height 27
click at [583, 243] on td "Admin" at bounding box center [588, 247] width 84 height 27
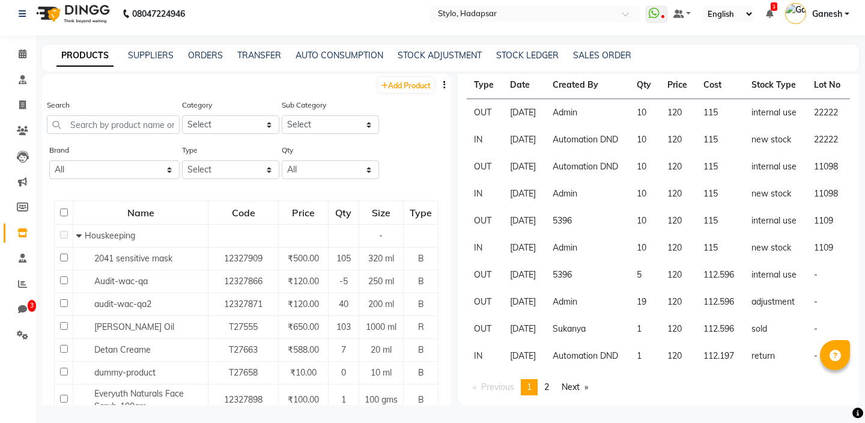
click at [583, 243] on td "Admin" at bounding box center [588, 247] width 84 height 27
click at [579, 216] on td "5396" at bounding box center [588, 220] width 84 height 27
click at [576, 213] on td "5396" at bounding box center [588, 220] width 84 height 27
click at [577, 207] on td "5396" at bounding box center [588, 220] width 84 height 27
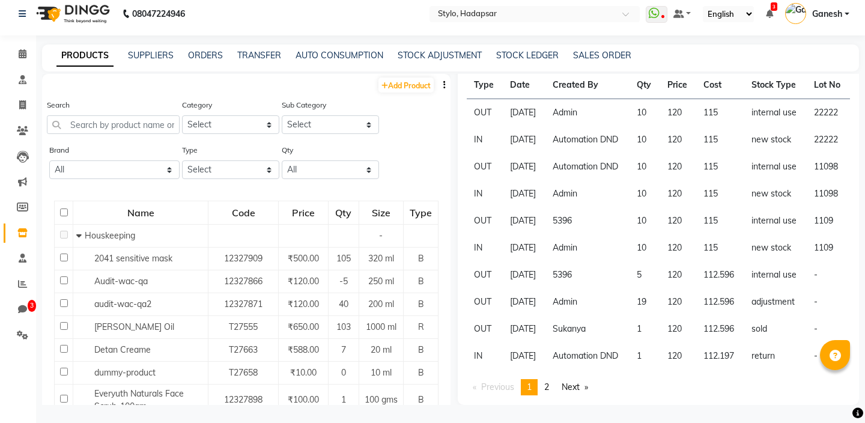
click at [577, 207] on td "5396" at bounding box center [588, 220] width 84 height 27
click at [586, 244] on td "Admin" at bounding box center [588, 247] width 84 height 27
click at [573, 208] on td "5396" at bounding box center [588, 220] width 84 height 27
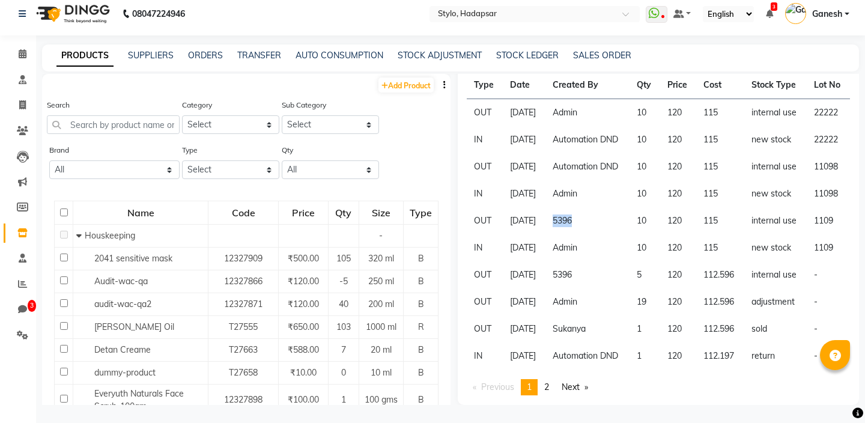
click at [603, 216] on td "5396" at bounding box center [588, 220] width 84 height 27
click at [579, 207] on td "5396" at bounding box center [588, 220] width 84 height 27
click at [600, 212] on td "5396" at bounding box center [588, 220] width 84 height 27
click at [570, 207] on td "5396" at bounding box center [588, 220] width 84 height 27
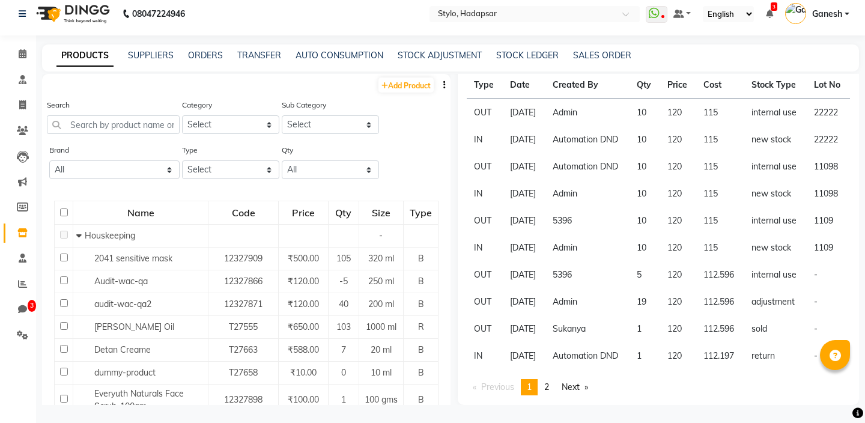
click at [570, 207] on td "5396" at bounding box center [588, 220] width 84 height 27
click at [595, 218] on td "5396" at bounding box center [588, 220] width 84 height 27
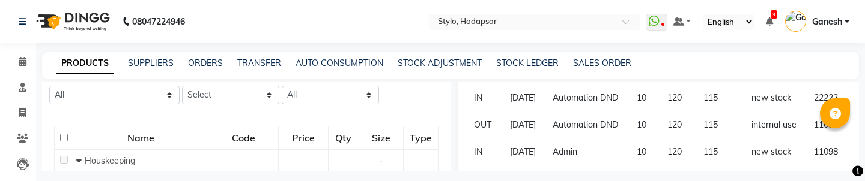
scroll to position [79, 0]
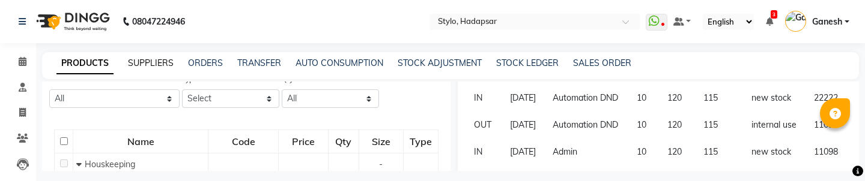
click at [151, 59] on link "SUPPLIERS" at bounding box center [151, 63] width 46 height 11
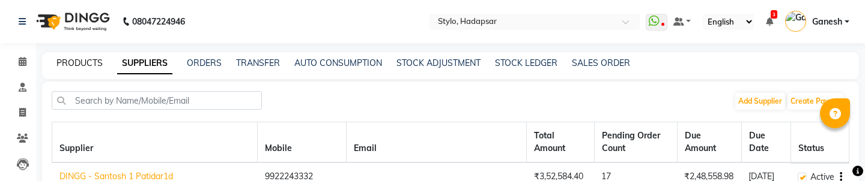
click at [87, 61] on link "PRODUCTS" at bounding box center [79, 63] width 46 height 11
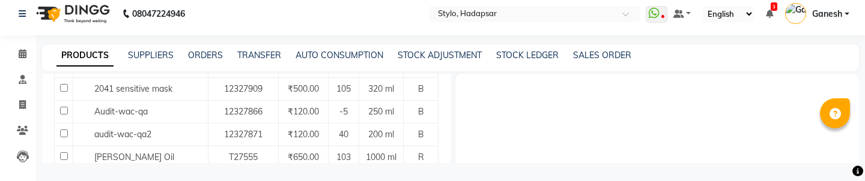
scroll to position [174, 0]
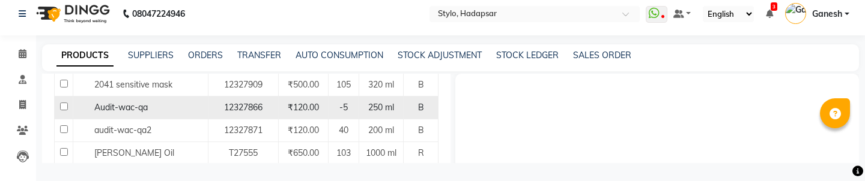
click at [141, 110] on span "Audit-wac-qa" at bounding box center [120, 107] width 53 height 11
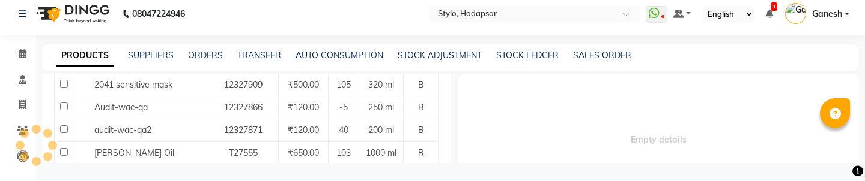
select select
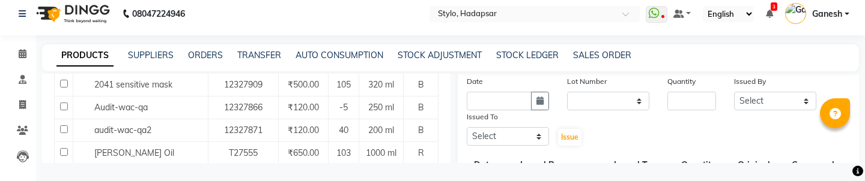
scroll to position [139, 0]
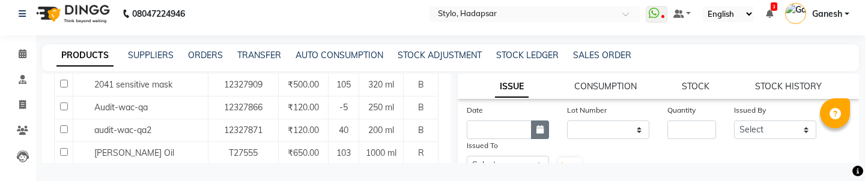
click at [540, 127] on icon "button" at bounding box center [540, 130] width 7 height 8
select select "9"
select select "2025"
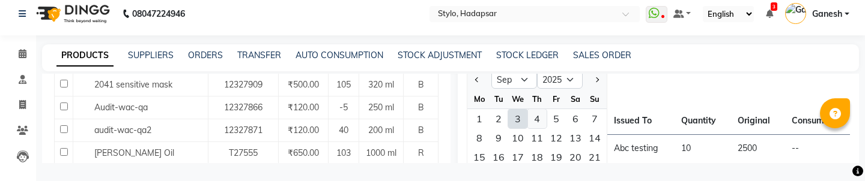
click at [535, 115] on div "4" at bounding box center [537, 118] width 19 height 19
type input "[DATE]"
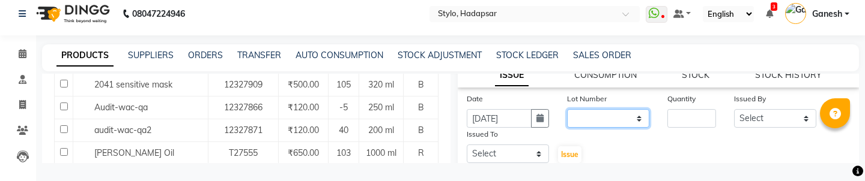
click at [595, 115] on select "None" at bounding box center [608, 118] width 82 height 19
click at [606, 113] on select "None" at bounding box center [608, 118] width 82 height 19
click at [647, 129] on div "Date [DATE] Lot Number None Quantity Issued By Select AAAb aadi [PERSON_NAME] a…" at bounding box center [658, 129] width 401 height 72
click at [637, 121] on select "None" at bounding box center [608, 118] width 82 height 19
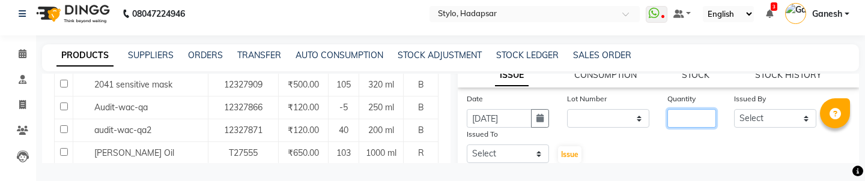
click at [681, 119] on input "number" at bounding box center [692, 118] width 49 height 19
type input "1"
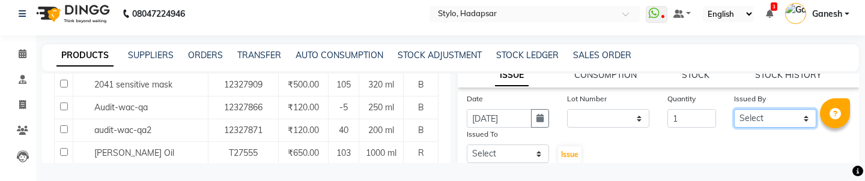
click at [772, 115] on select "Select AAAb aadi [PERSON_NAME] abc testing Abc testing abhi Admin A Amit Ankit …" at bounding box center [775, 118] width 82 height 19
select select "5396"
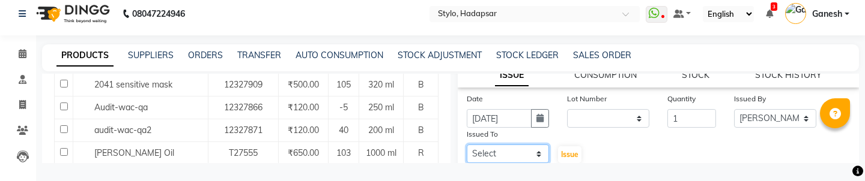
click at [528, 153] on select "Select AAAb aadi [PERSON_NAME] abc testing Abc testing abhi Admin A Amit Ankit …" at bounding box center [508, 154] width 82 height 19
select select "5396"
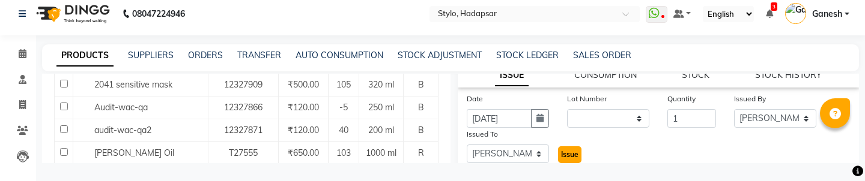
click at [560, 156] on button "Issue" at bounding box center [569, 155] width 23 height 17
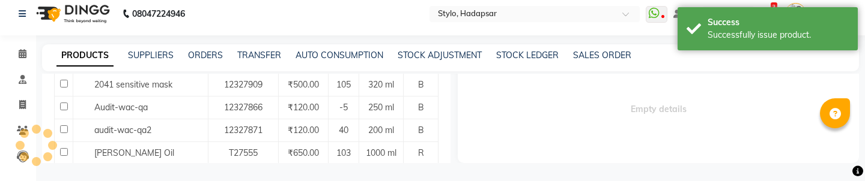
select select
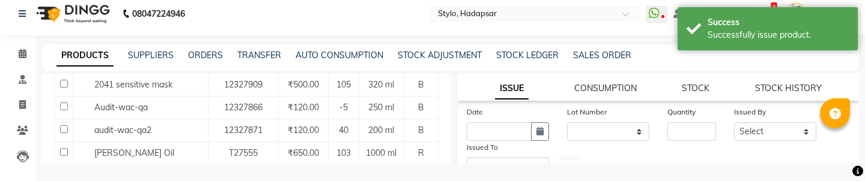
scroll to position [121, 0]
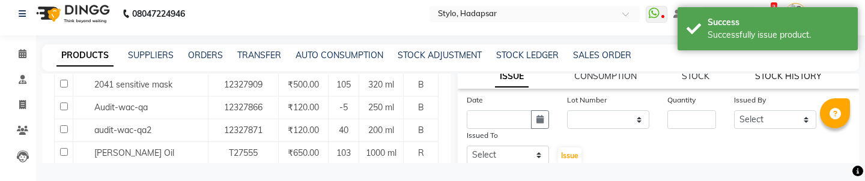
click at [772, 80] on link "STOCK HISTORY" at bounding box center [788, 76] width 67 height 11
select select "all"
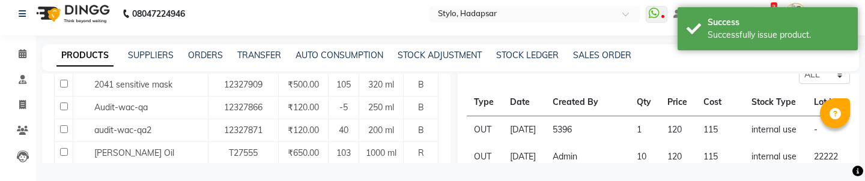
scroll to position [157, 0]
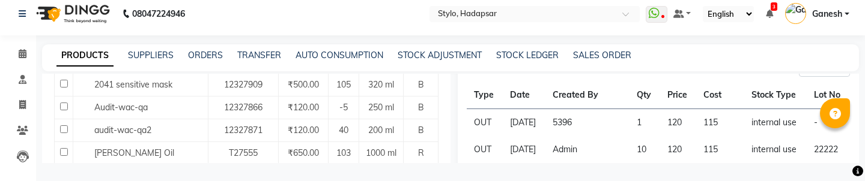
click at [579, 136] on td "5396" at bounding box center [588, 123] width 84 height 28
click at [607, 136] on td "5396" at bounding box center [588, 123] width 84 height 28
click at [585, 135] on td "5396" at bounding box center [588, 123] width 84 height 28
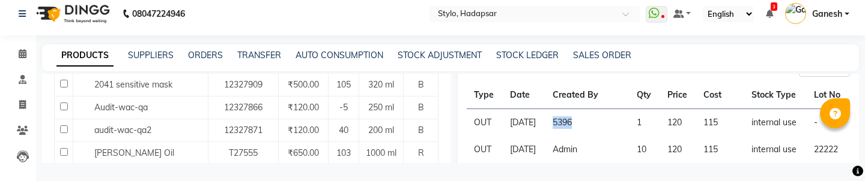
click at [615, 82] on th "Created By" at bounding box center [588, 96] width 84 height 28
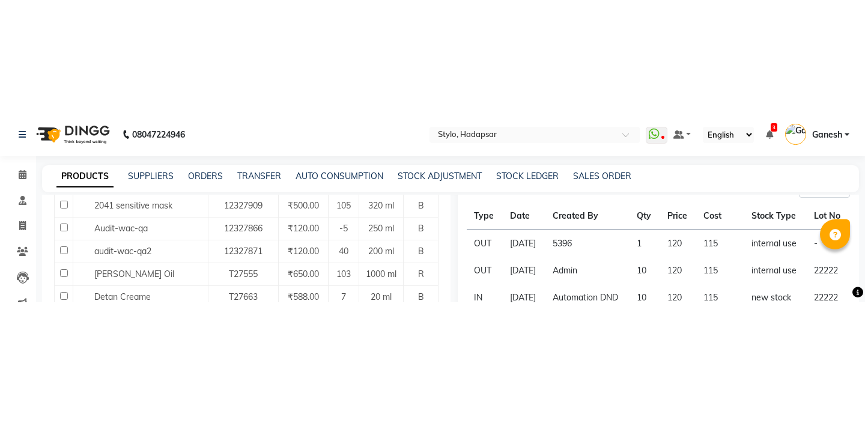
scroll to position [0, 0]
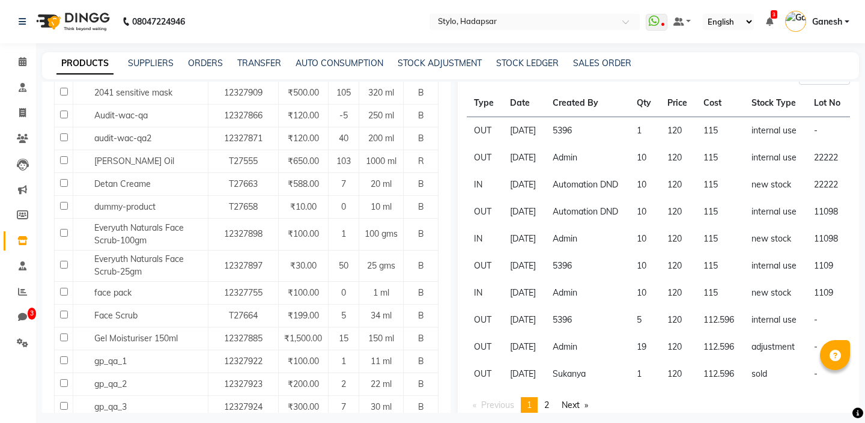
click at [576, 145] on td "5396" at bounding box center [588, 131] width 84 height 28
click at [611, 142] on td "5396" at bounding box center [588, 131] width 84 height 28
click at [575, 144] on td "5396" at bounding box center [588, 131] width 84 height 28
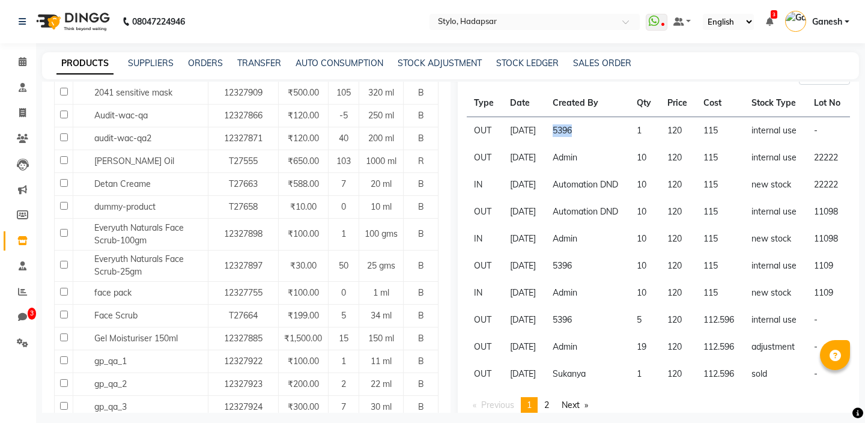
click at [575, 144] on td "5396" at bounding box center [588, 131] width 84 height 28
click at [607, 144] on td "5396" at bounding box center [588, 131] width 84 height 28
click at [577, 145] on td "5396" at bounding box center [588, 131] width 84 height 28
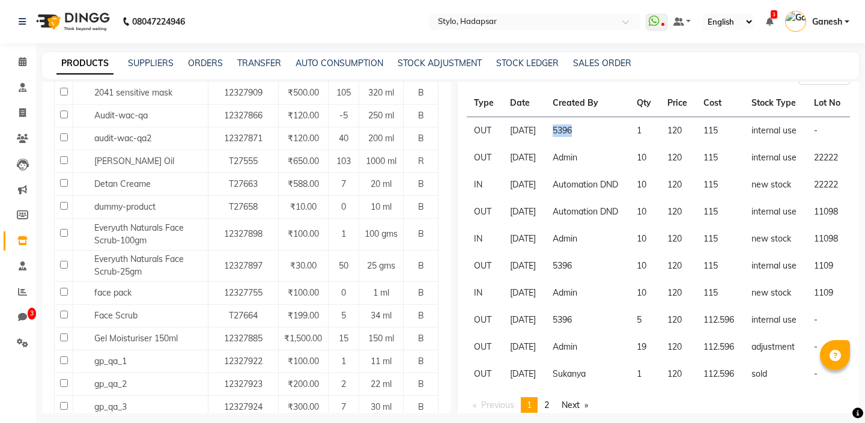
click at [580, 114] on th "Created By" at bounding box center [588, 104] width 84 height 28
click at [580, 139] on td "5396" at bounding box center [588, 131] width 84 height 28
click at [546, 100] on th "Date" at bounding box center [524, 104] width 43 height 28
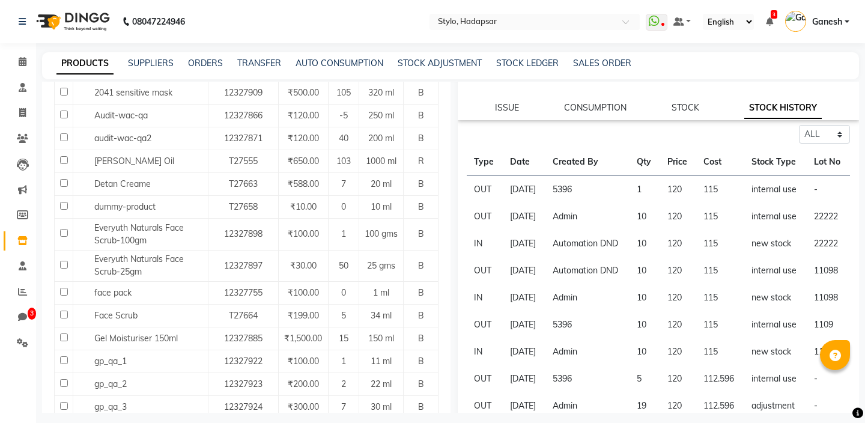
scroll to position [64, 0]
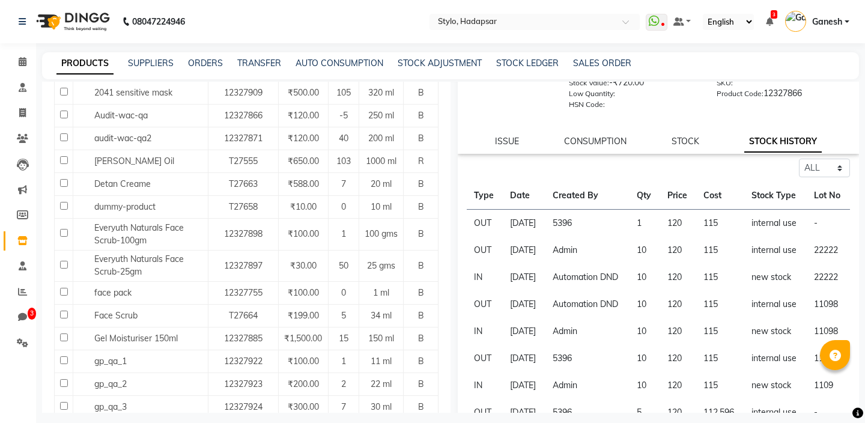
click at [585, 234] on td "5396" at bounding box center [588, 224] width 84 height 28
click at [645, 237] on td "1" at bounding box center [645, 224] width 31 height 28
click at [653, 236] on td "1" at bounding box center [645, 224] width 31 height 28
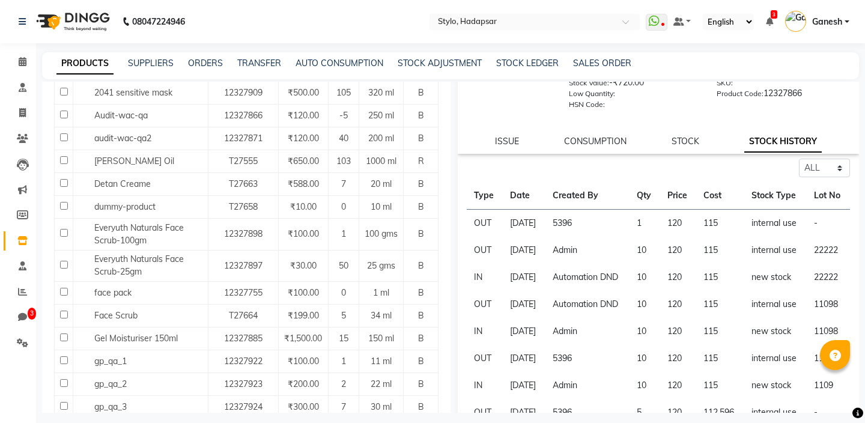
click at [688, 233] on td "120" at bounding box center [678, 224] width 36 height 28
click at [712, 233] on td "115" at bounding box center [719, 224] width 47 height 28
click at [764, 231] on td "internal use" at bounding box center [775, 224] width 63 height 28
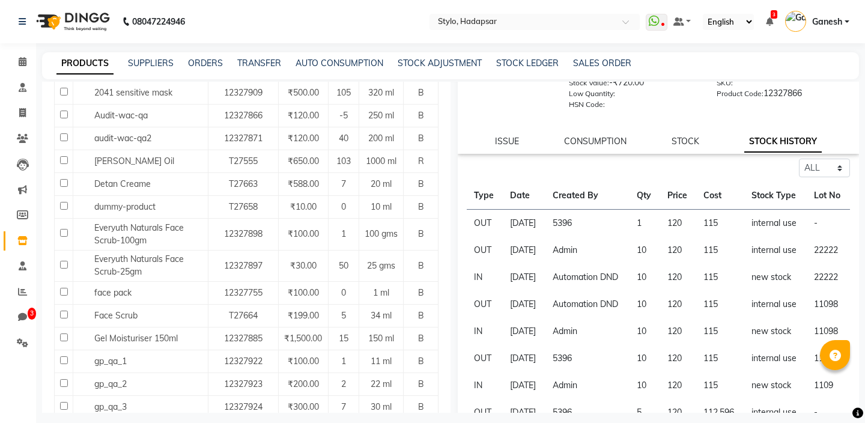
click at [764, 231] on td "internal use" at bounding box center [775, 224] width 63 height 28
click at [766, 237] on td "internal use" at bounding box center [775, 224] width 63 height 28
click at [772, 237] on td "internal use" at bounding box center [775, 224] width 63 height 28
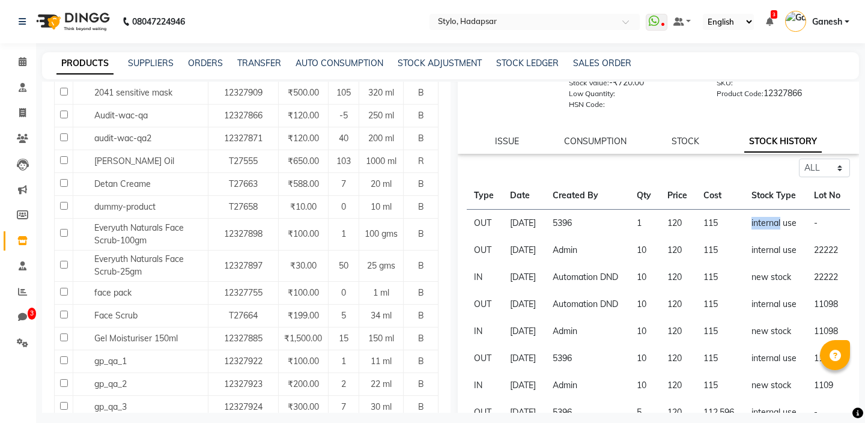
click at [758, 237] on td "internal use" at bounding box center [775, 224] width 63 height 28
click at [791, 237] on td "internal use" at bounding box center [775, 224] width 63 height 28
click at [769, 237] on td "internal use" at bounding box center [775, 224] width 63 height 28
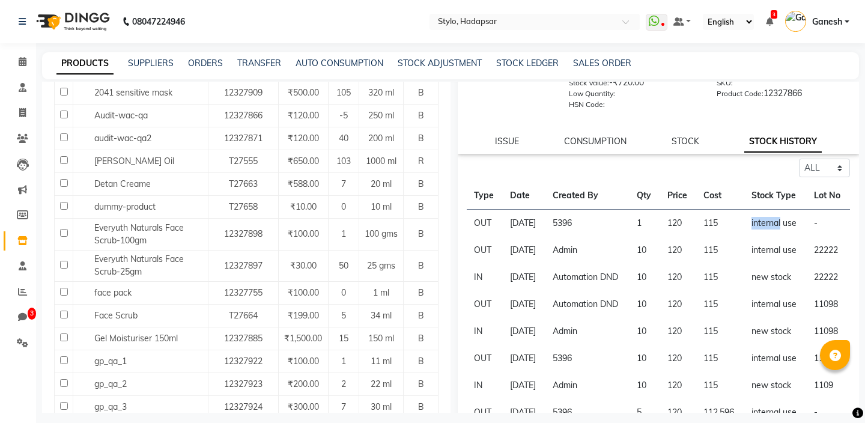
click at [758, 237] on td "internal use" at bounding box center [775, 224] width 63 height 28
click at [795, 237] on td "internal use" at bounding box center [775, 224] width 63 height 28
click at [573, 227] on td "5396" at bounding box center [588, 224] width 84 height 28
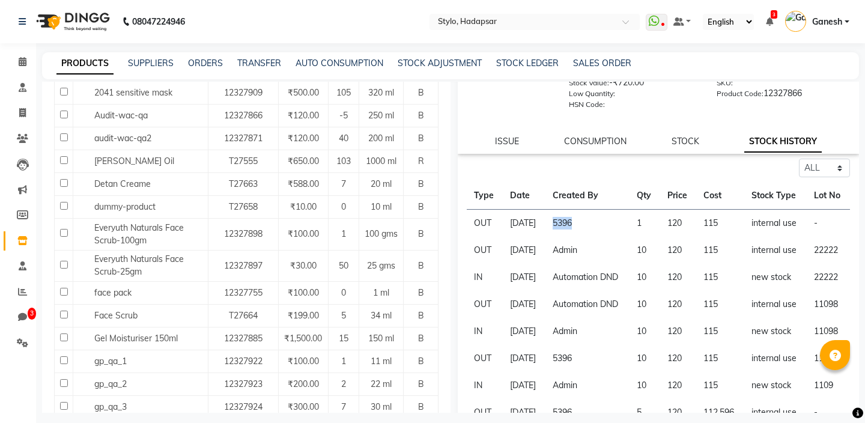
click at [583, 234] on td "5396" at bounding box center [588, 224] width 84 height 28
click at [574, 235] on td "5396" at bounding box center [588, 224] width 84 height 28
copy td "5396"
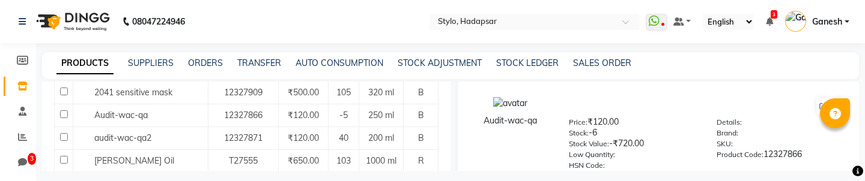
scroll to position [161, 0]
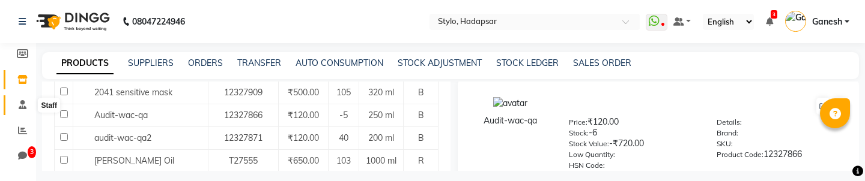
click at [19, 105] on icon at bounding box center [23, 104] width 8 height 9
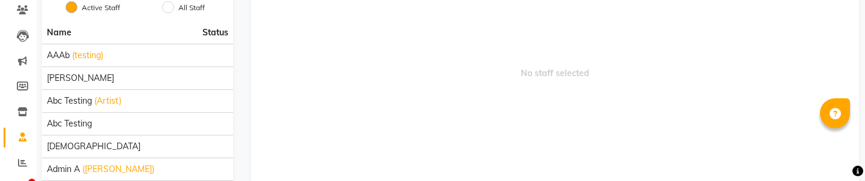
scroll to position [131, 0]
